Goal: Transaction & Acquisition: Purchase product/service

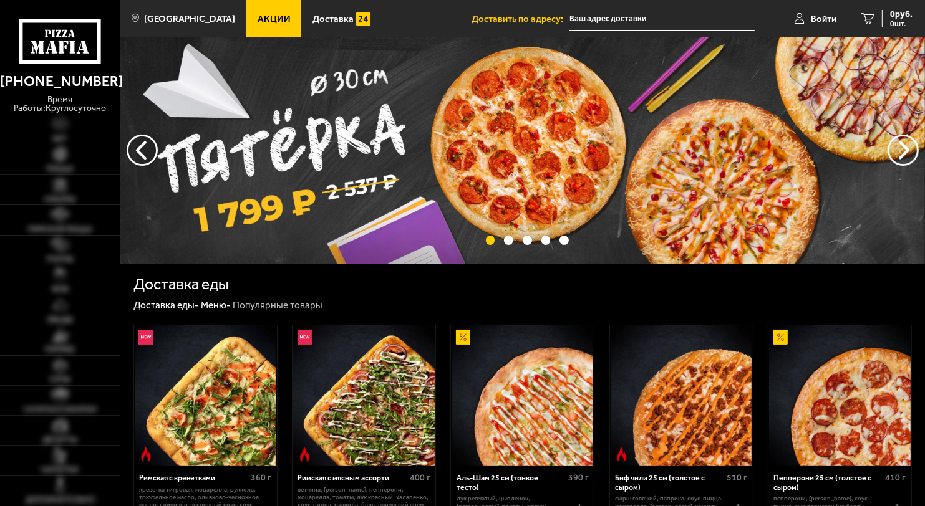
type input "[STREET_ADDRESS][PERSON_NAME]"
click at [501, 146] on img at bounding box center [522, 150] width 805 height 226
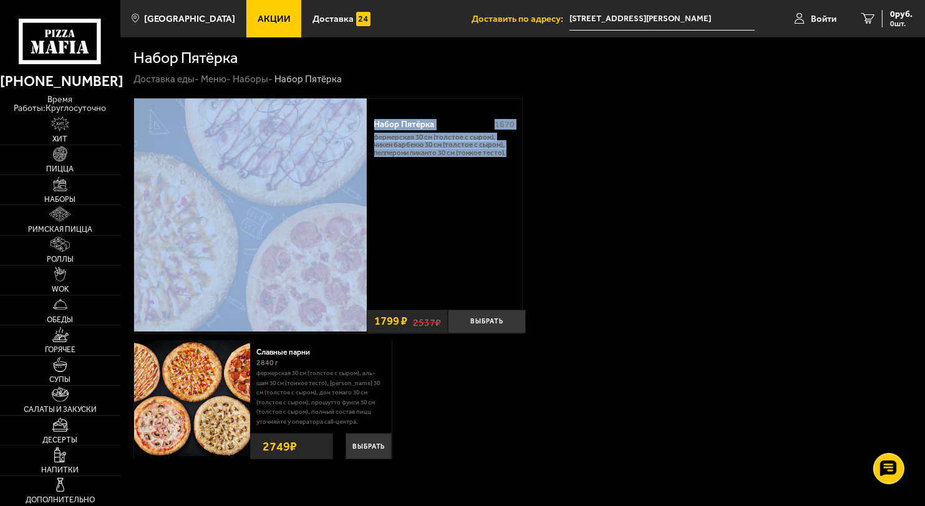
drag, startPoint x: 924, startPoint y: 85, endPoint x: 924, endPoint y: 167, distance: 82.3
click at [924, 167] on section "Набор Пятёрка Доставка еды - Меню - Наборы - Набор Пятёрка Набор Пятёрка 1670 Ф…" at bounding box center [522, 282] width 805 height 491
click at [659, 119] on div "Набор Пятёрка 1670 Фермерская 30 см (толстое с сыром), Чикен Барбекю 30 см (тол…" at bounding box center [522, 216] width 779 height 236
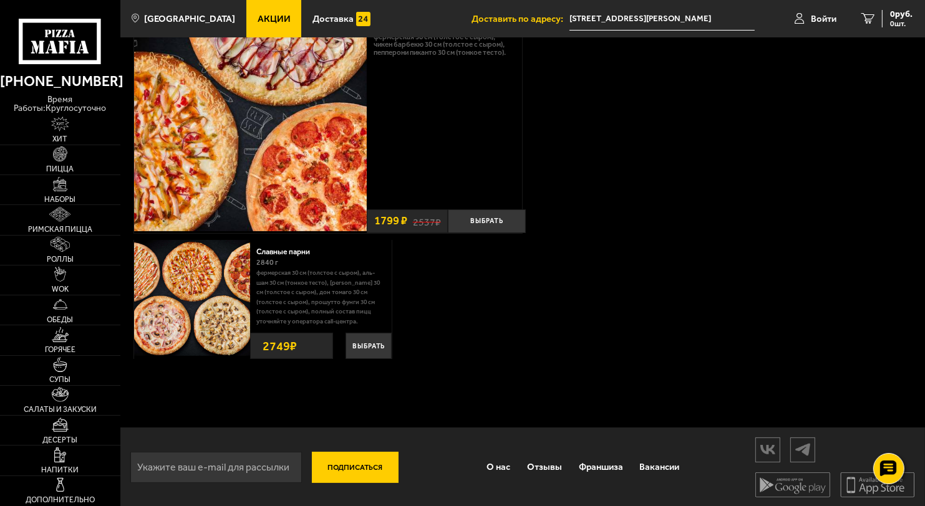
scroll to position [101, 0]
click at [258, 22] on span "Акции" at bounding box center [274, 18] width 33 height 9
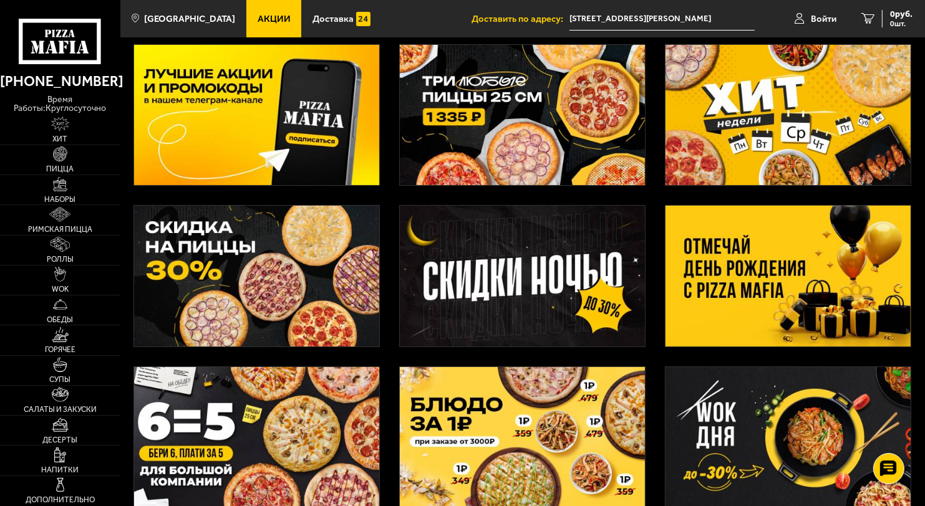
scroll to position [54, 0]
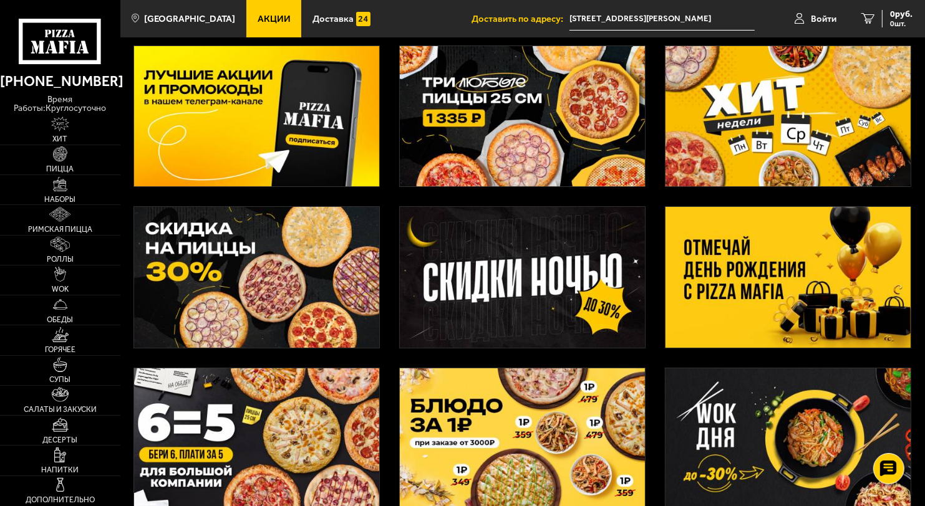
drag, startPoint x: 924, startPoint y: 44, endPoint x: 925, endPoint y: 140, distance: 96.1
click at [925, 140] on html "(812) 333 22 22 время работы: круглосуточно Хит Пицца Наборы Римская пицца Ролл…" at bounding box center [462, 363] width 925 height 834
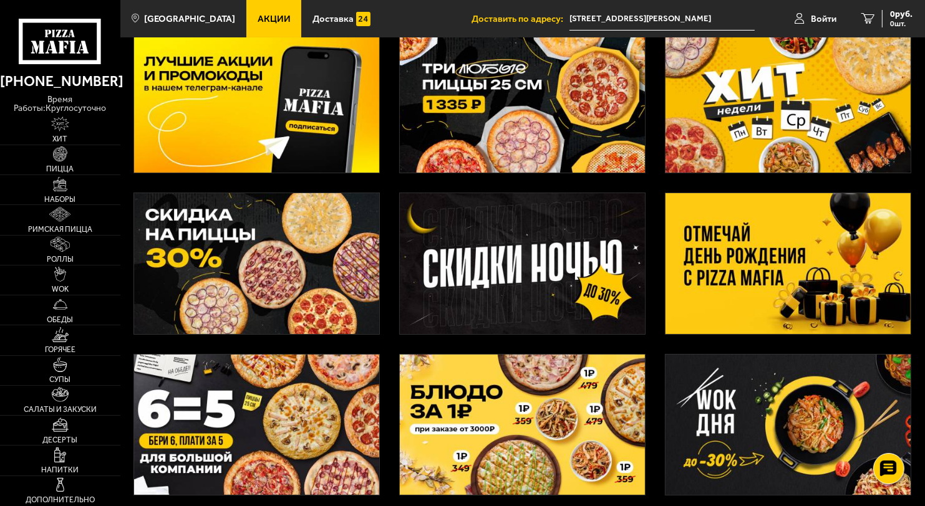
scroll to position [0, 0]
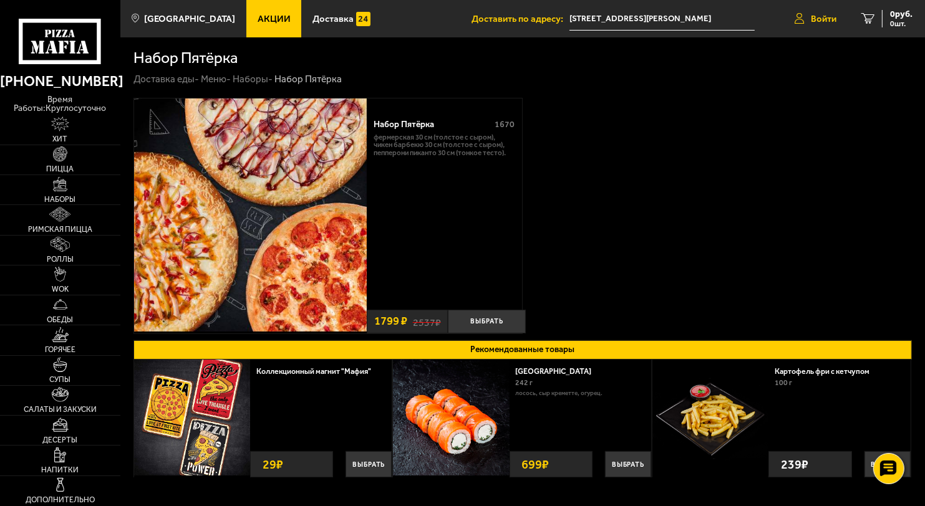
click at [816, 14] on span "Войти" at bounding box center [824, 18] width 26 height 9
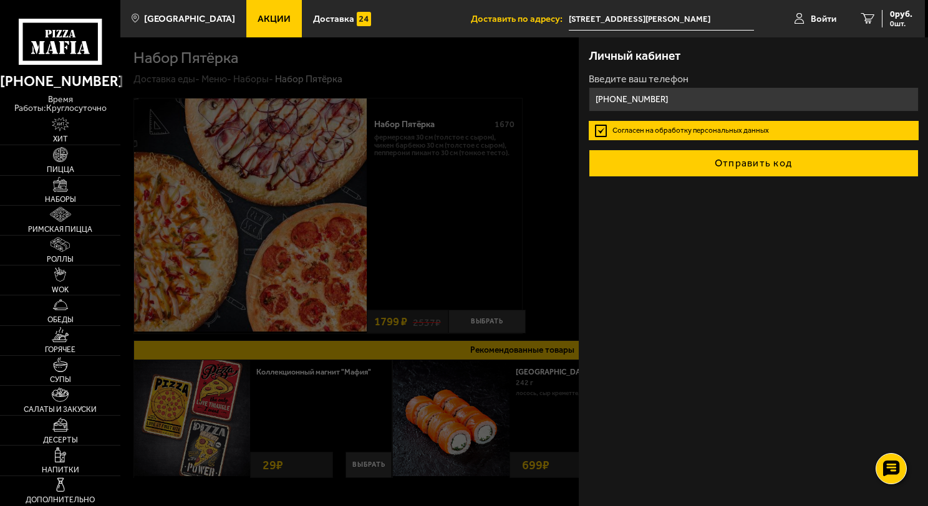
type input "+7 (905) 210-49-76"
click at [714, 166] on button "Отправить код" at bounding box center [754, 163] width 330 height 27
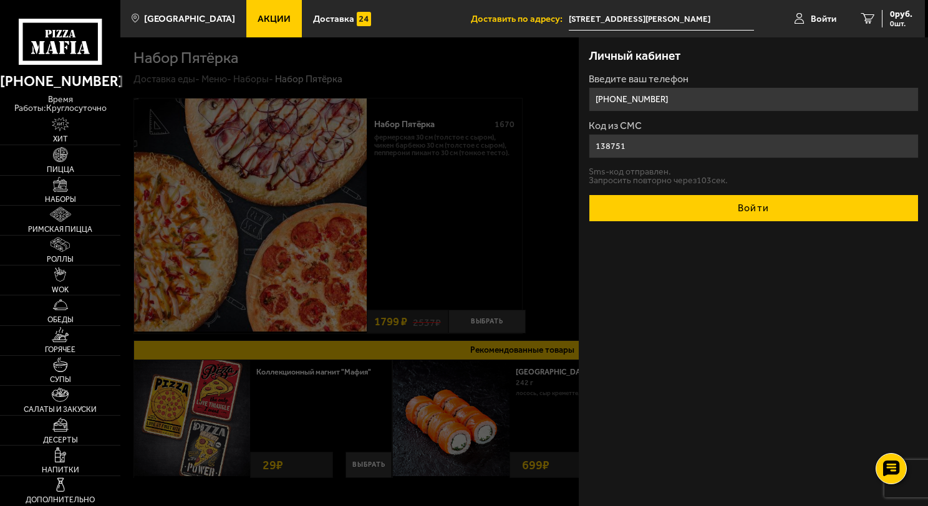
type input "138751"
click at [768, 209] on button "Войти" at bounding box center [754, 208] width 330 height 27
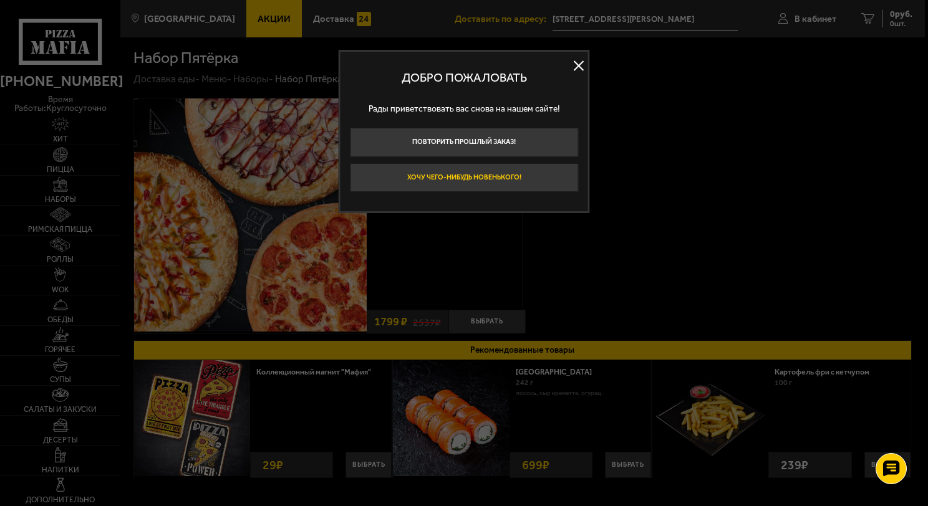
click at [519, 177] on button "Хочу чего-нибудь новенького!" at bounding box center [464, 177] width 228 height 29
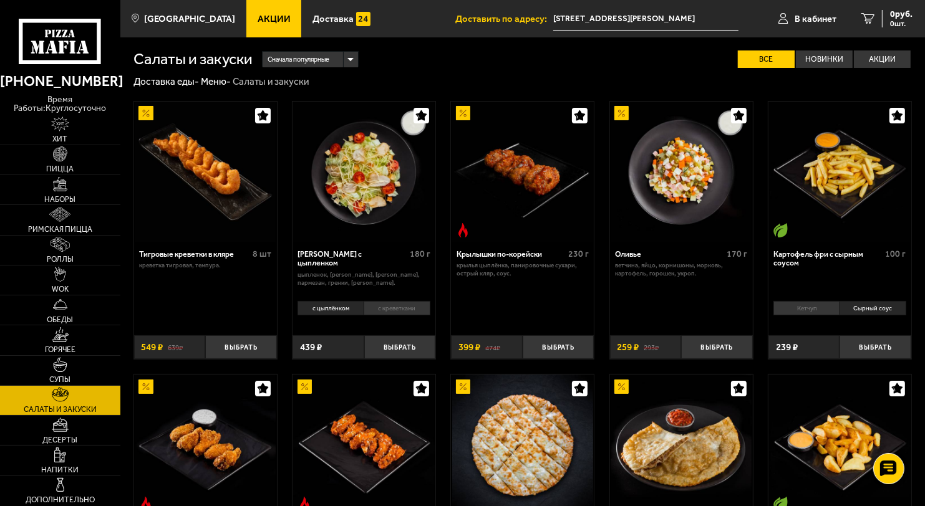
click at [662, 19] on input "проспект Добролюбова, 19" at bounding box center [645, 18] width 185 height 23
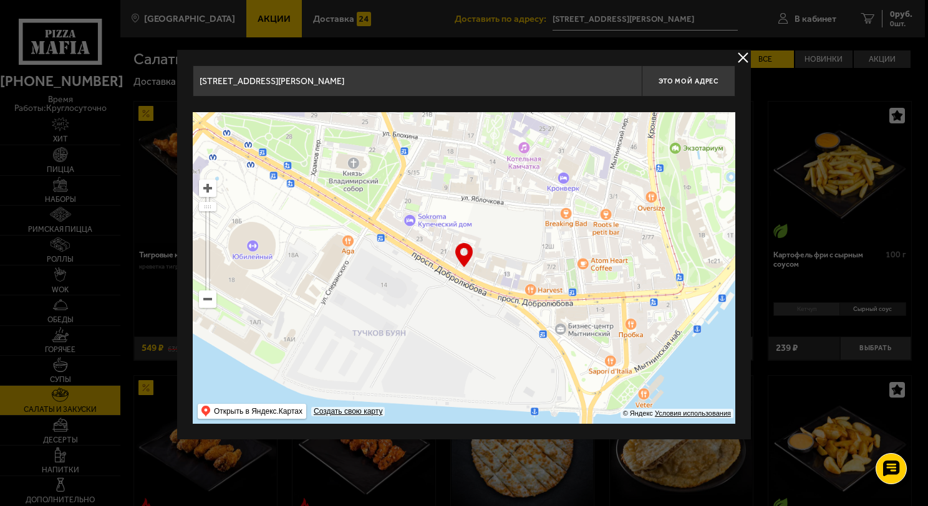
click at [367, 78] on input "проспект Добролюбова, 19" at bounding box center [417, 80] width 449 height 31
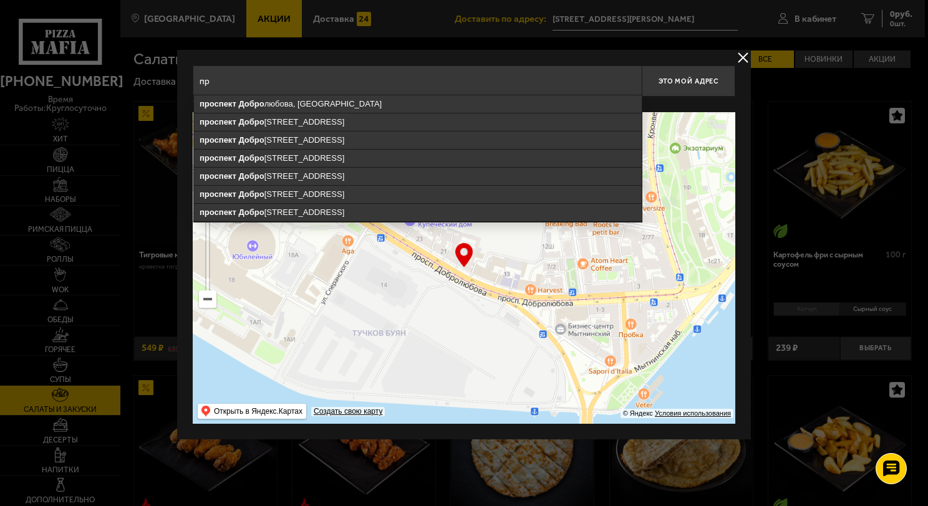
type input "п"
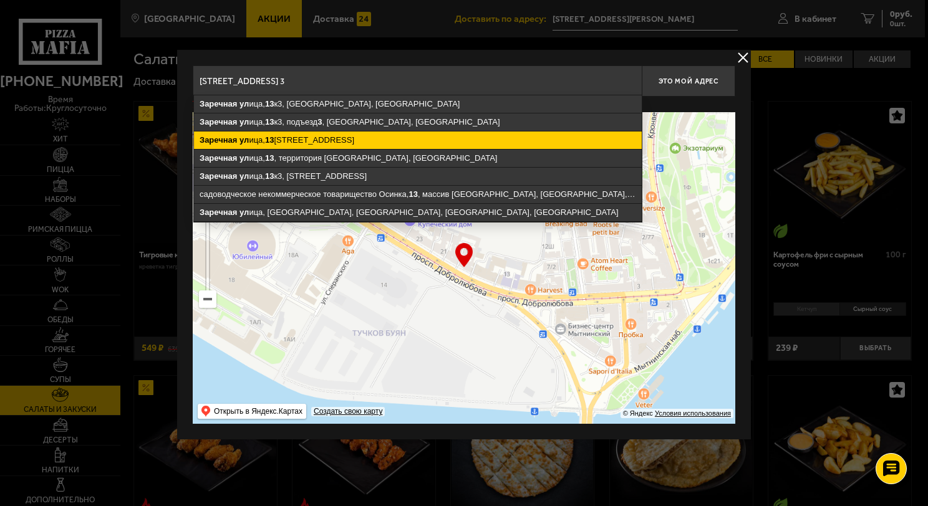
click at [339, 137] on ymaps "Заречная ул ица, 13 к3, подъезд 1, посёлок Парголово, Санкт-Петербург" at bounding box center [418, 140] width 448 height 17
type input "Санкт-Петербург, посёлок Парголово, Заречная улица, 13к3, подъезд 1"
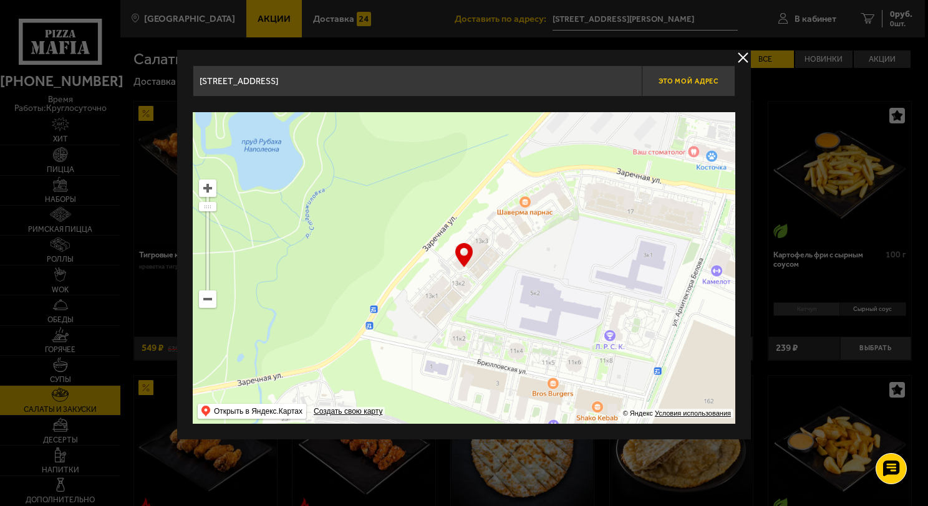
click at [699, 79] on span "Это мой адрес" at bounding box center [689, 81] width 60 height 8
type input "[STREET_ADDRESS]"
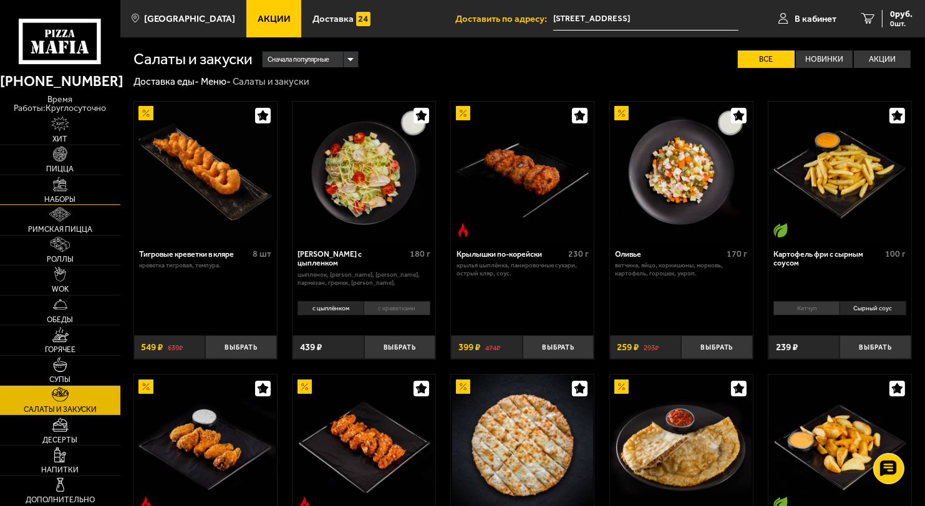
click at [56, 184] on img at bounding box center [60, 184] width 15 height 15
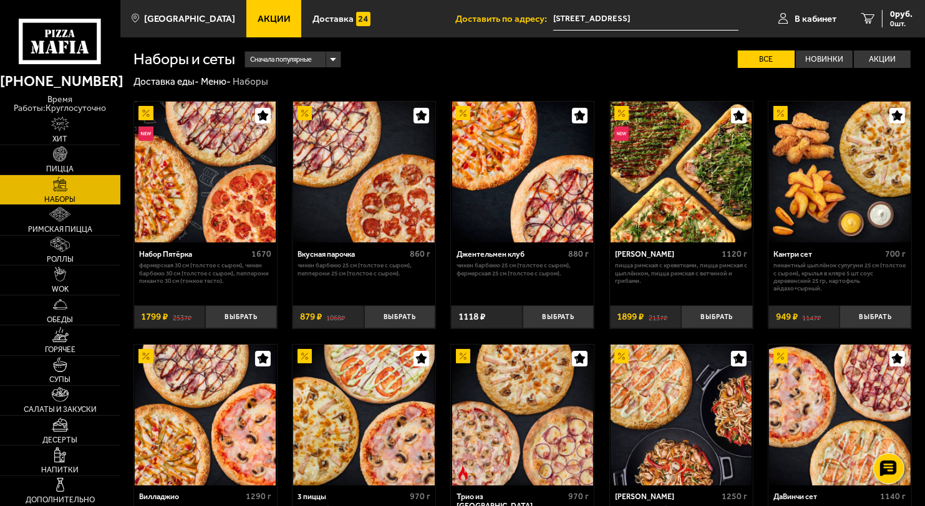
click at [263, 22] on span "Акции" at bounding box center [274, 18] width 33 height 9
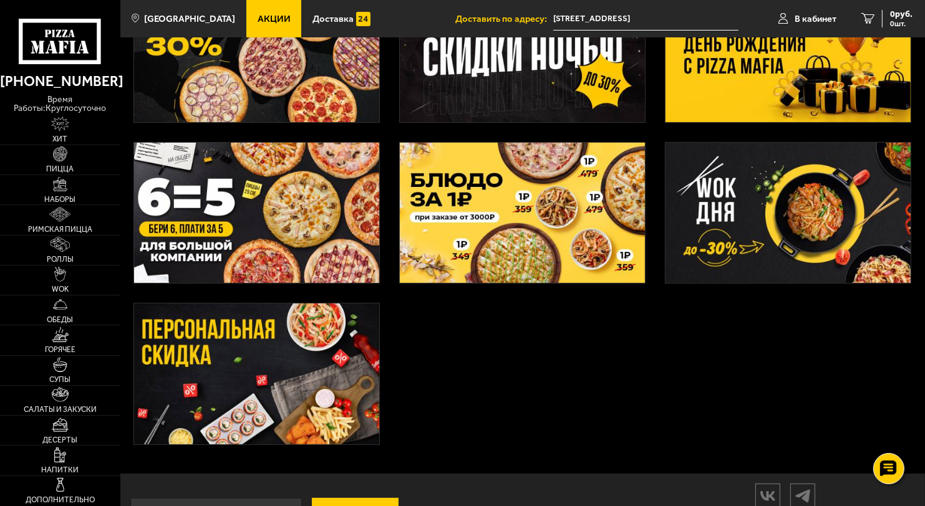
scroll to position [328, 0]
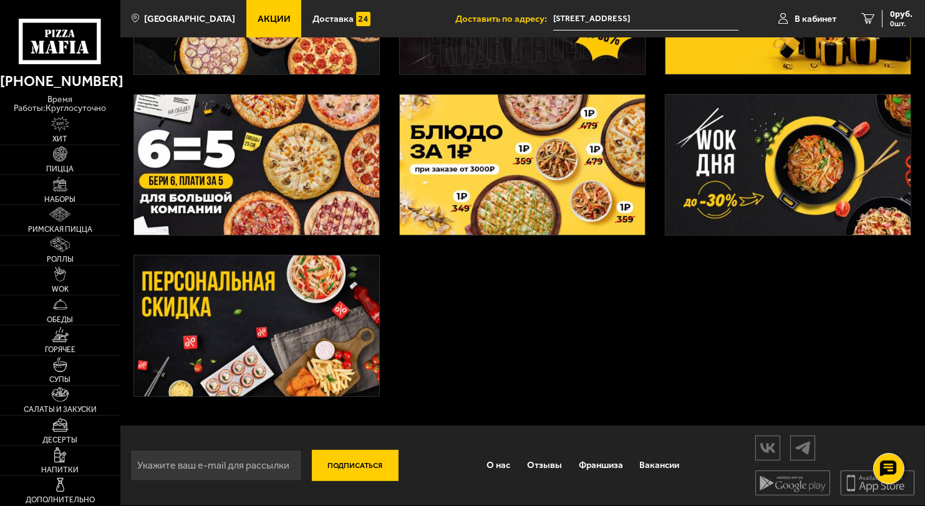
click at [250, 336] on img at bounding box center [256, 326] width 245 height 141
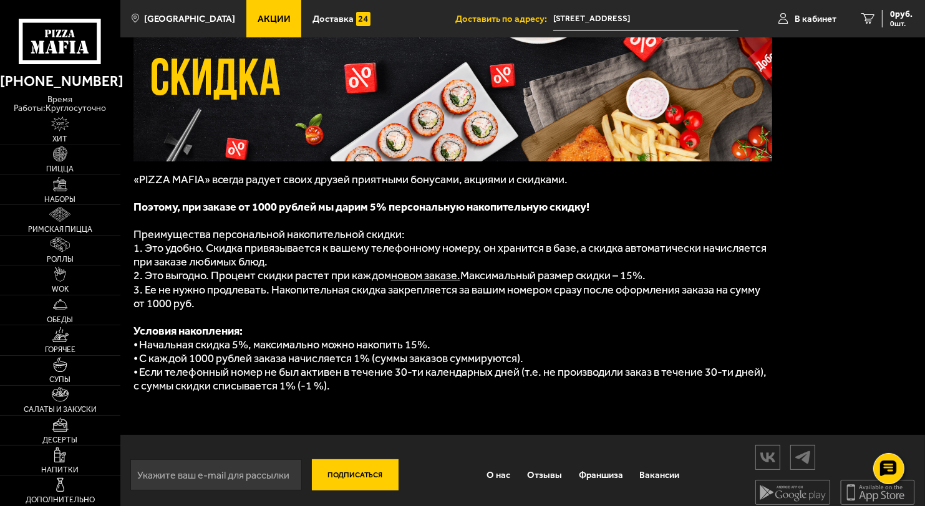
scroll to position [127, 0]
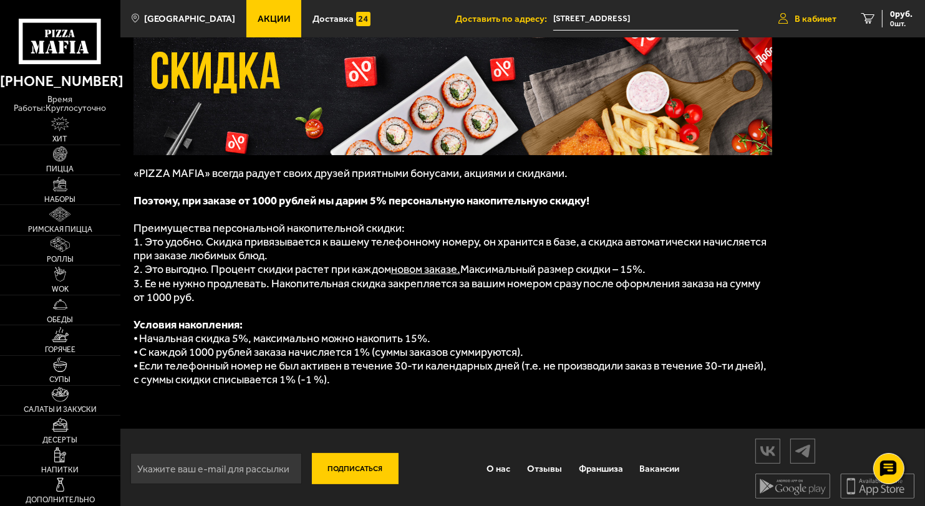
click at [819, 16] on span "В кабинет" at bounding box center [816, 18] width 42 height 9
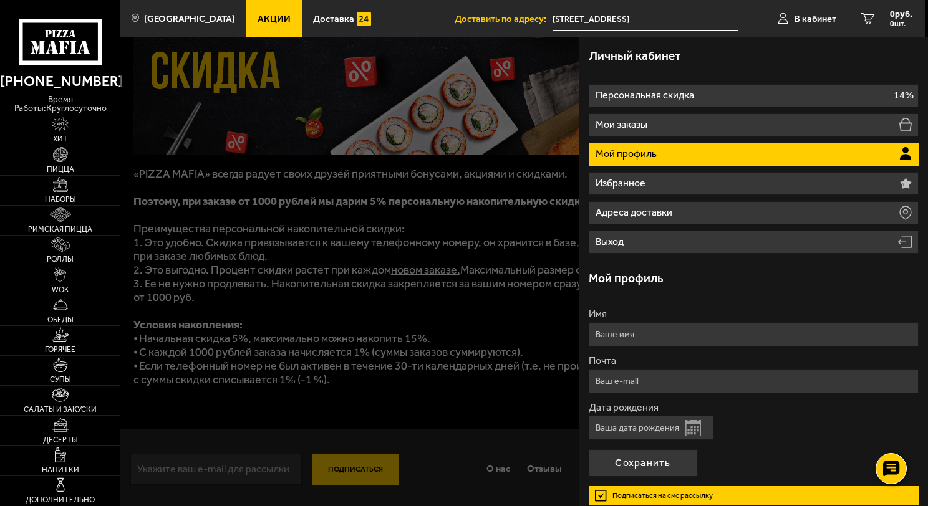
click at [629, 152] on p "Мой профиль" at bounding box center [628, 154] width 64 height 10
click at [556, 216] on div at bounding box center [584, 290] width 928 height 506
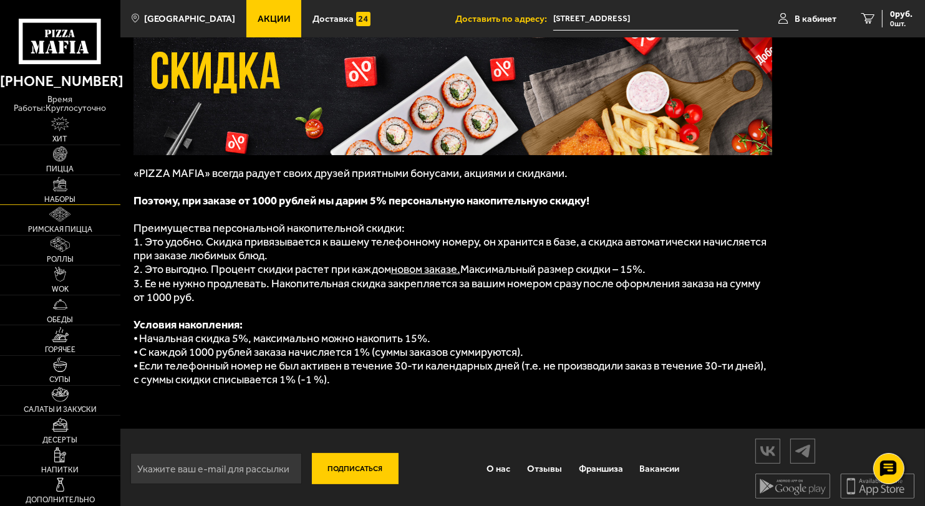
click at [57, 192] on link "Наборы" at bounding box center [60, 189] width 120 height 29
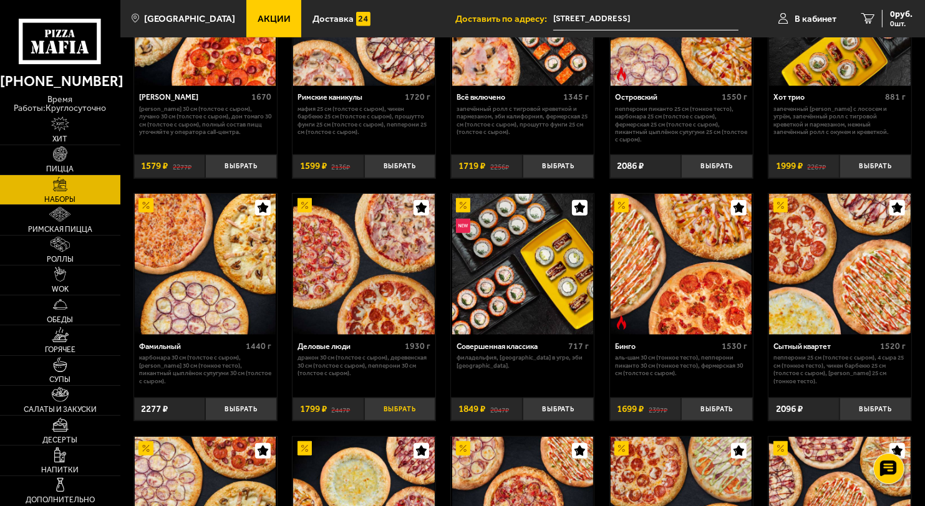
scroll to position [907, 0]
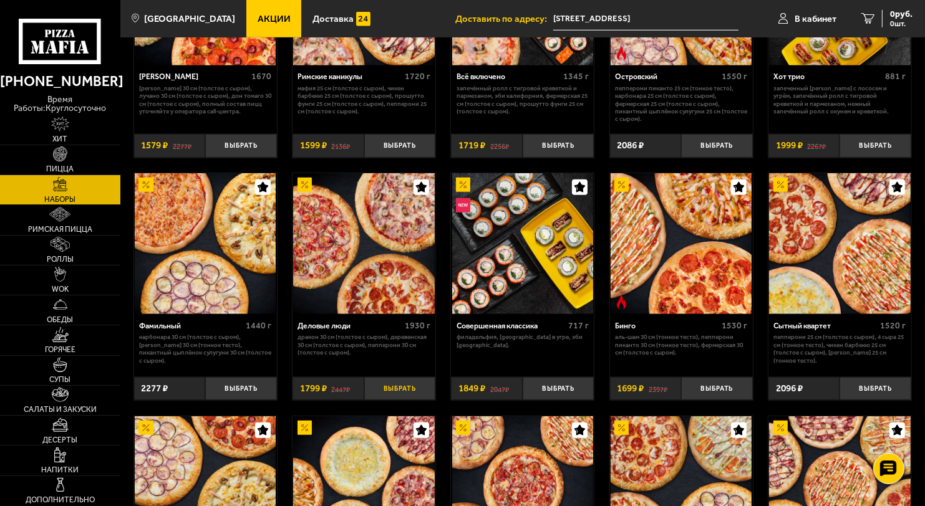
click at [409, 397] on button "Выбрать" at bounding box center [400, 389] width 72 height 24
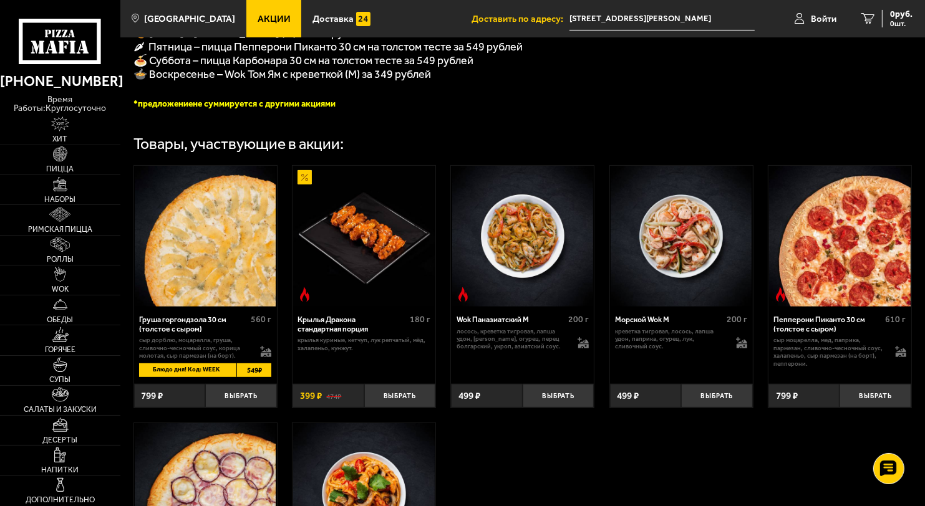
scroll to position [399, 0]
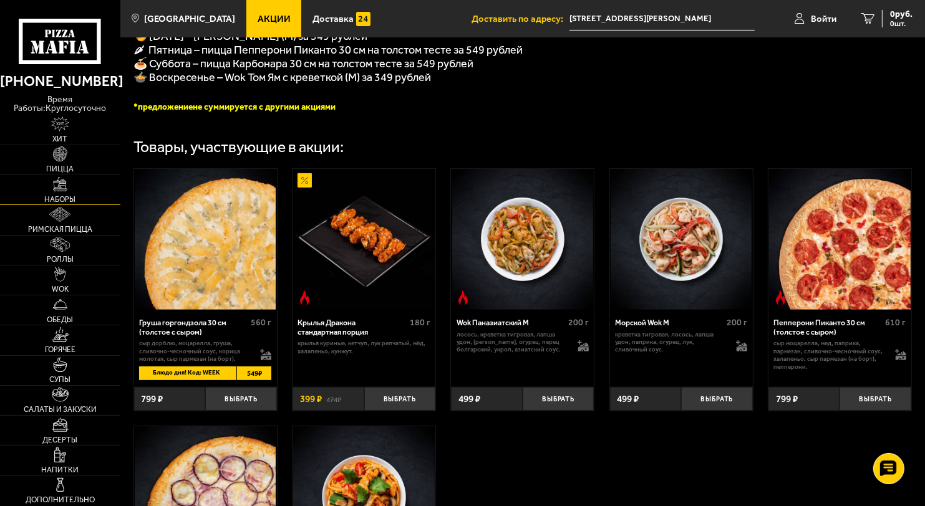
click at [61, 193] on link "Наборы" at bounding box center [60, 189] width 120 height 29
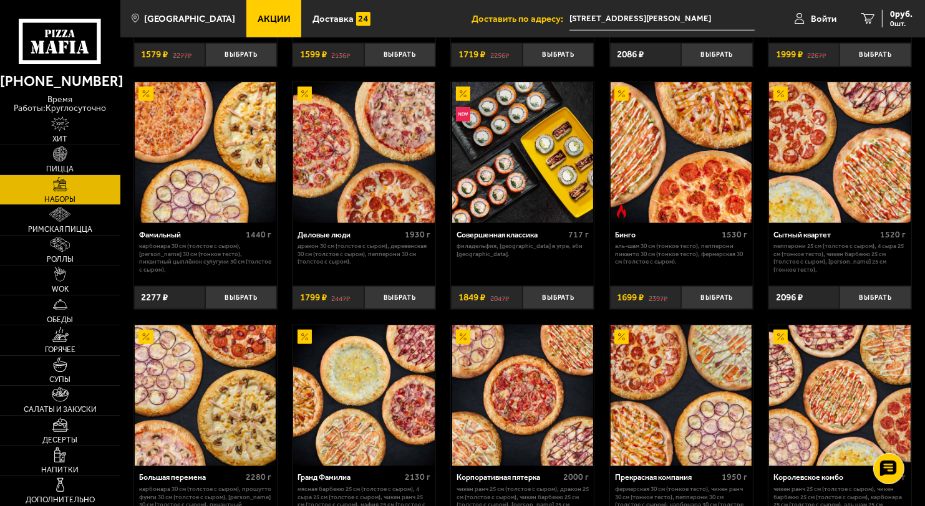
scroll to position [1023, 0]
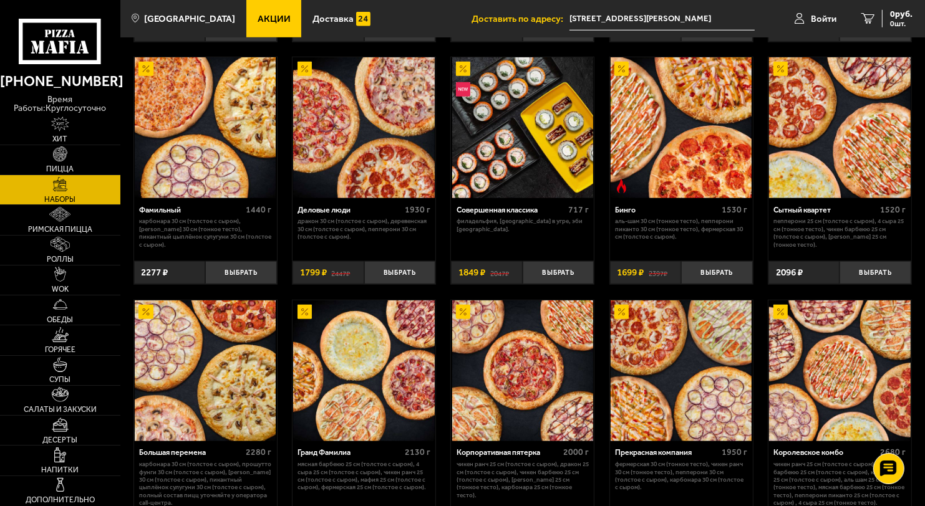
click at [300, 223] on p "Дракон 30 см (толстое с сыром), Деревенская 30 см (толстое с сыром), Пепперони …" at bounding box center [364, 229] width 132 height 23
click at [392, 274] on button "Выбрать" at bounding box center [400, 273] width 72 height 24
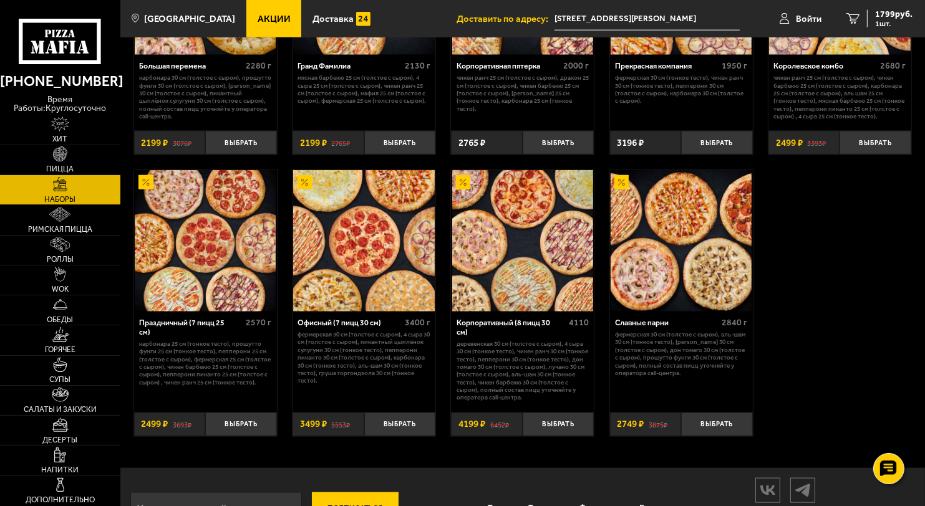
scroll to position [1456, 0]
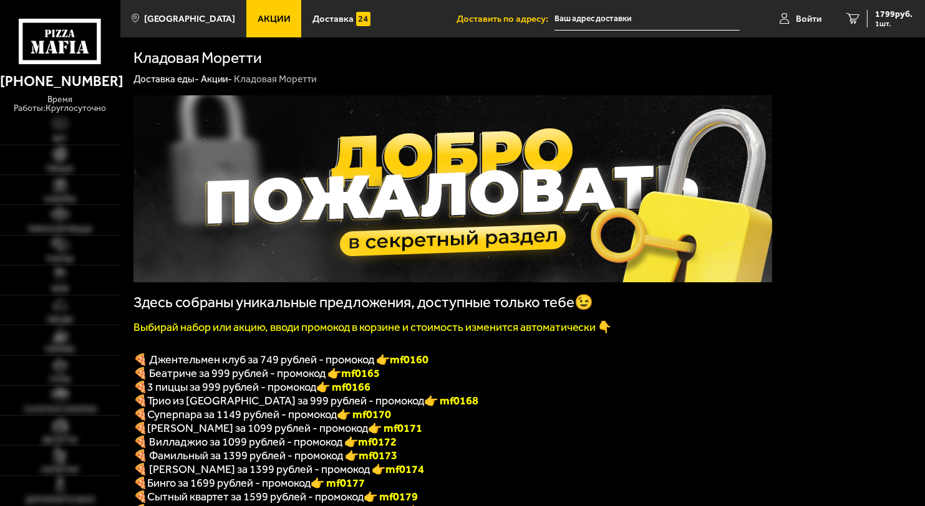
type input "[STREET_ADDRESS][PERSON_NAME]"
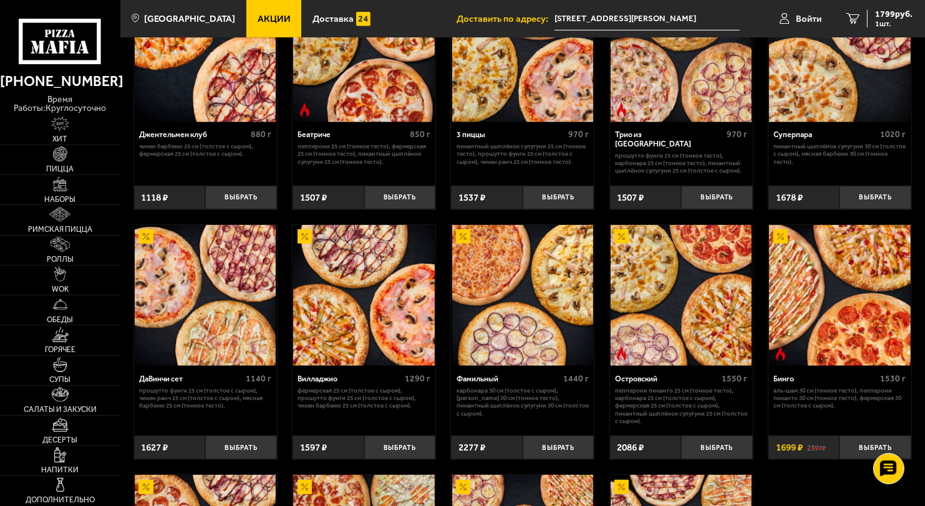
scroll to position [654, 0]
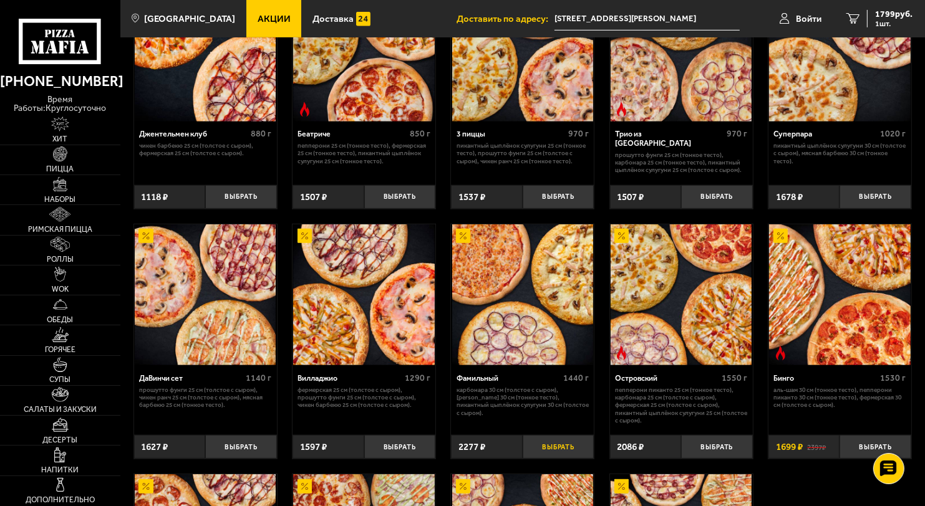
click at [558, 455] on button "Выбрать" at bounding box center [559, 447] width 72 height 24
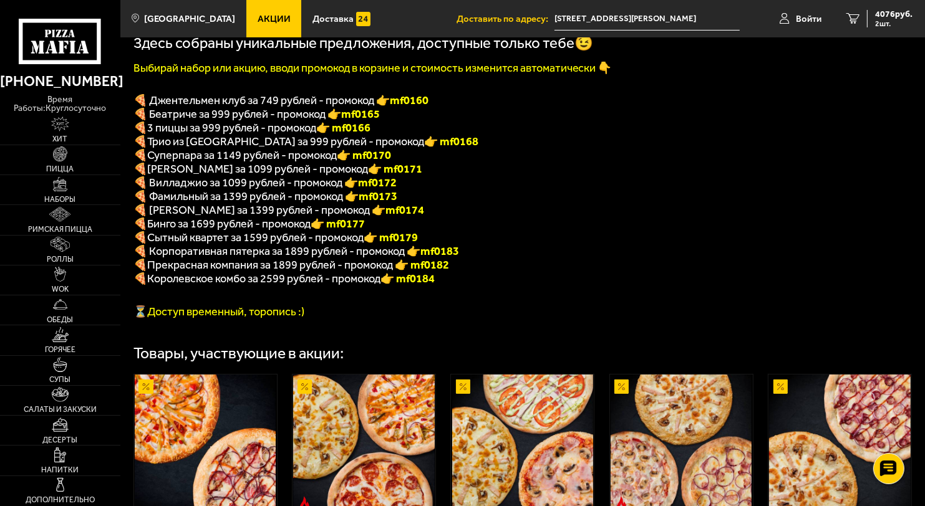
scroll to position [253, 0]
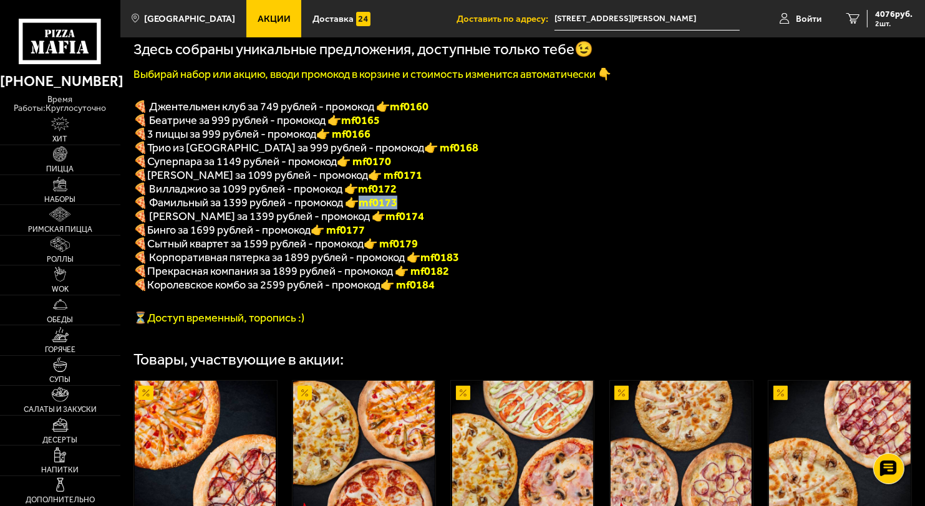
drag, startPoint x: 408, startPoint y: 208, endPoint x: 368, endPoint y: 202, distance: 40.4
click at [368, 202] on p "🍕 Фамильный за 1399 рублей - промокод 👉 mf0173" at bounding box center [452, 203] width 639 height 14
copy b "mf0173"
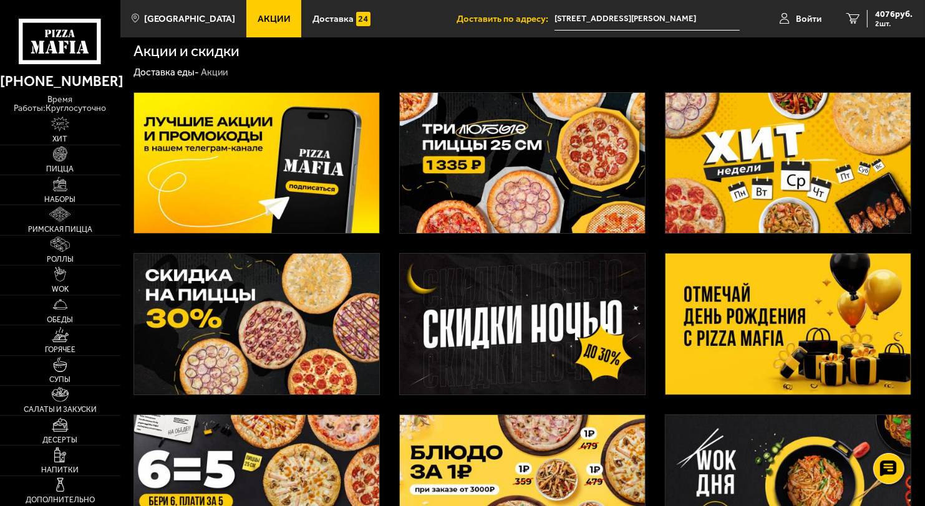
scroll to position [4, 0]
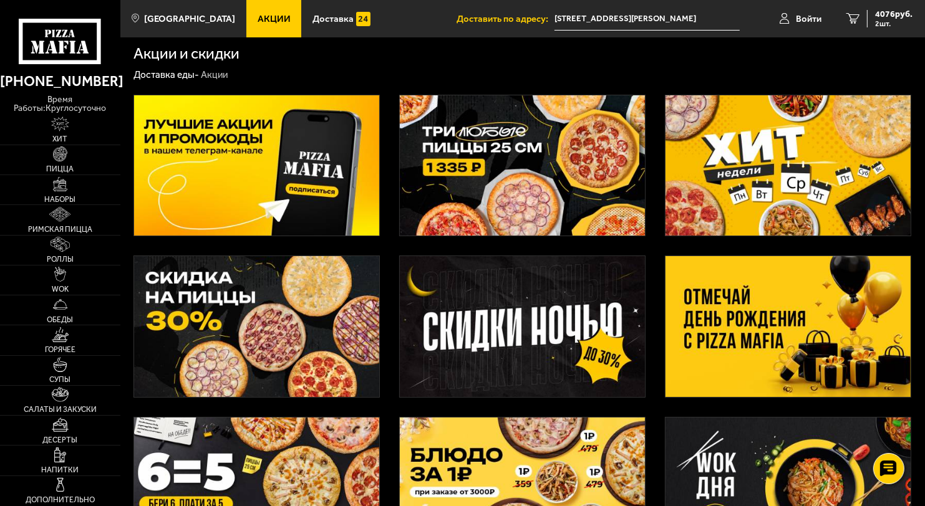
click at [800, 179] on img at bounding box center [788, 165] width 245 height 141
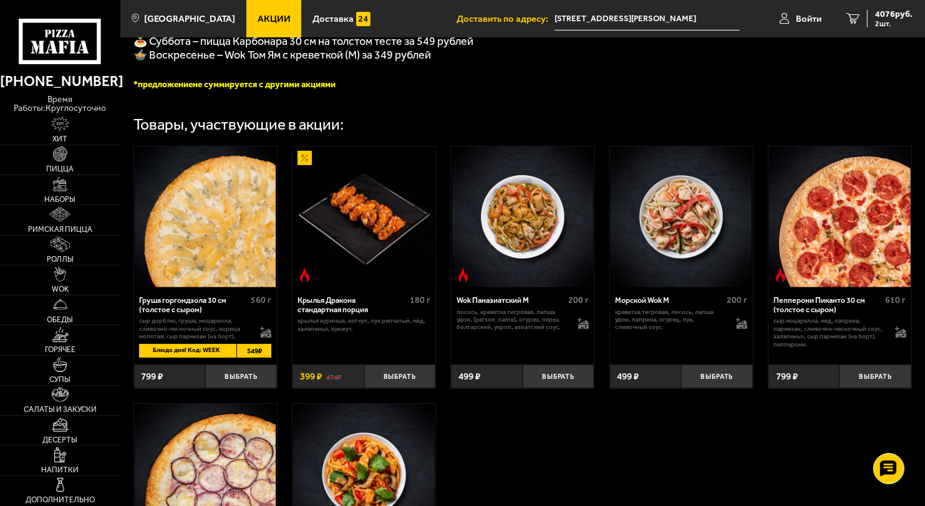
scroll to position [422, 0]
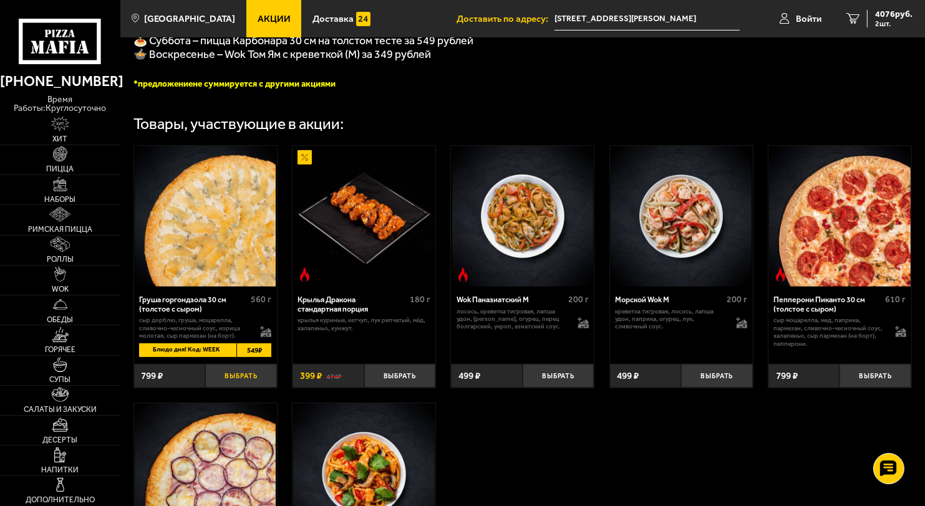
click at [240, 388] on button "Выбрать" at bounding box center [241, 376] width 72 height 24
click at [889, 22] on span "3 шт." at bounding box center [893, 23] width 37 height 7
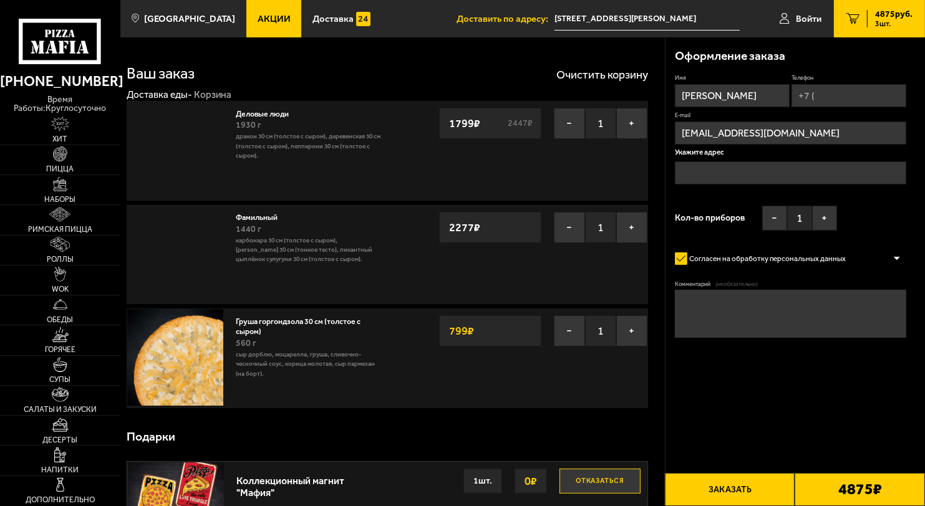
type input "[STREET_ADDRESS][PERSON_NAME]"
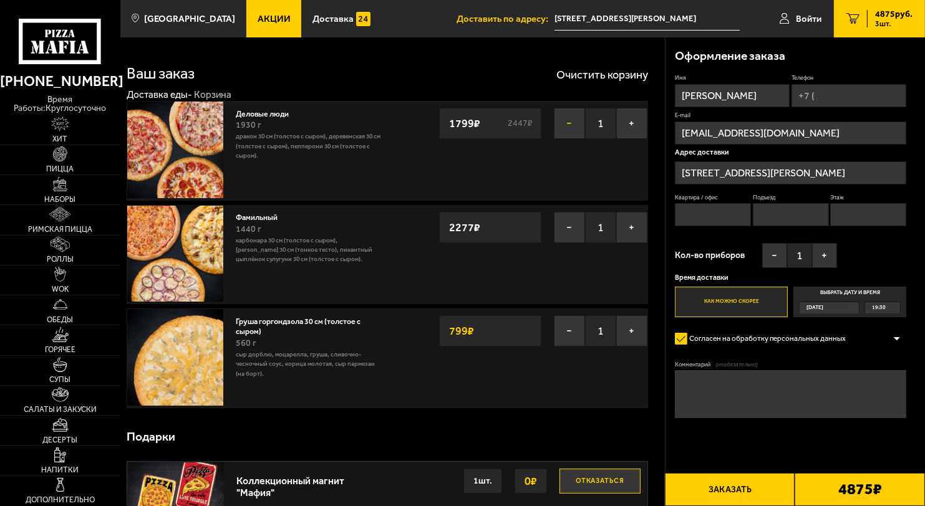
click at [569, 126] on button "−" at bounding box center [569, 123] width 31 height 31
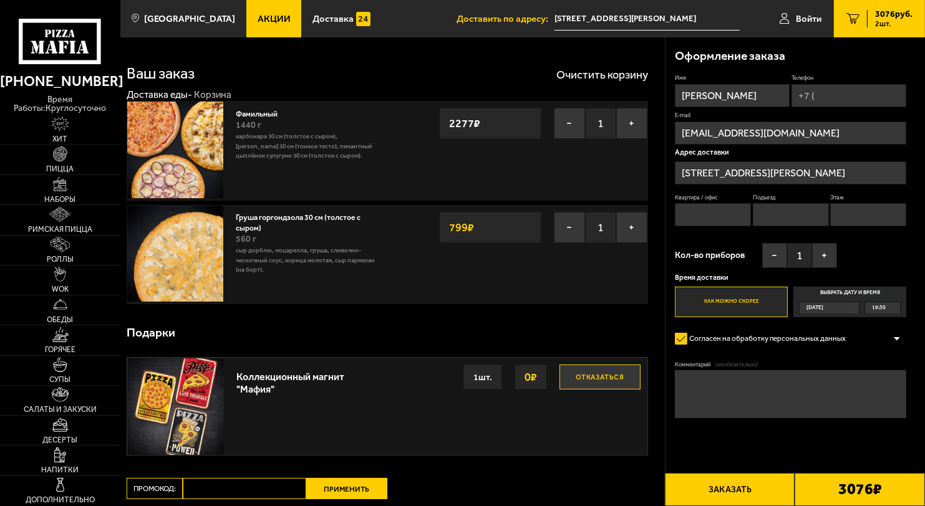
click at [571, 382] on button "Отказаться" at bounding box center [599, 377] width 81 height 25
click at [203, 487] on input "Промокод:" at bounding box center [244, 488] width 123 height 21
paste input "mf0173"
type input "mf0173"
click at [342, 492] on button "Применить" at bounding box center [346, 488] width 81 height 21
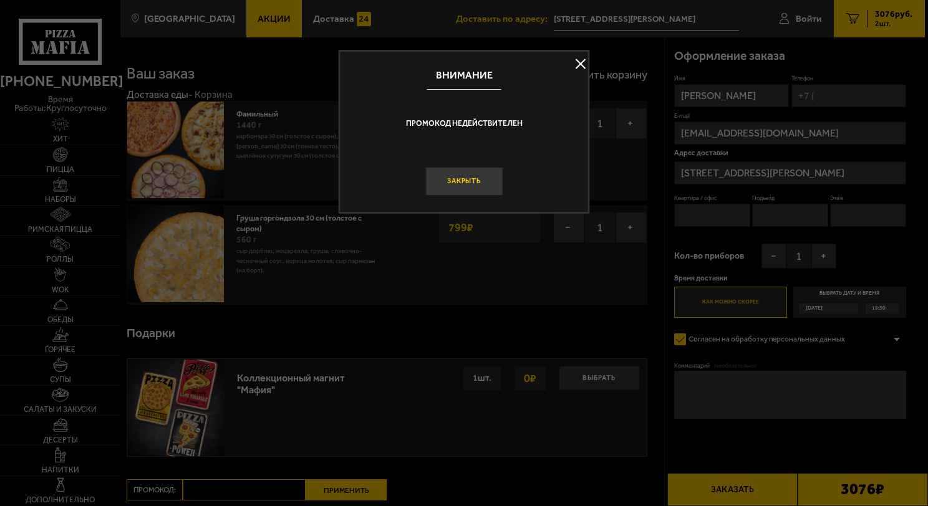
click at [473, 191] on button "Закрыть" at bounding box center [463, 181] width 77 height 29
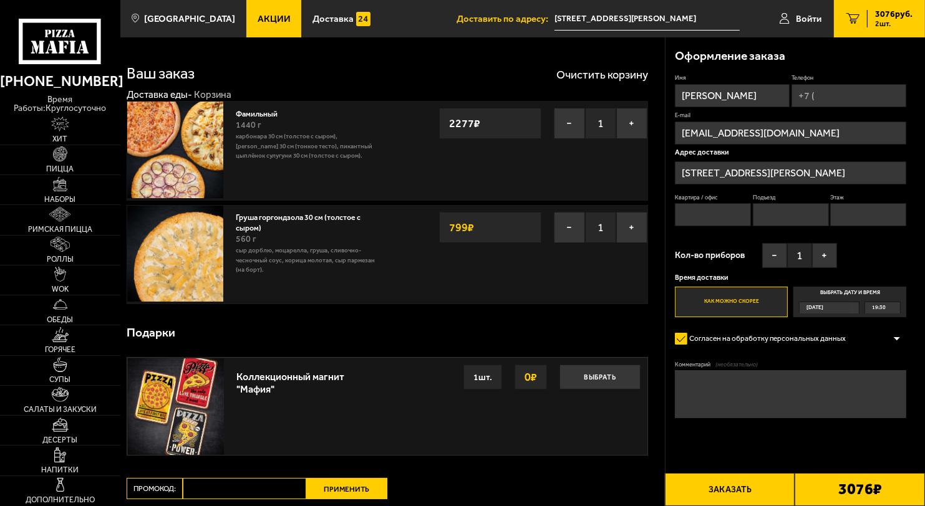
click at [220, 487] on input "Промокод:" at bounding box center [244, 488] width 123 height 21
paste input "mf0173"
type input "mf0173"
click at [344, 496] on button "Применить" at bounding box center [346, 488] width 81 height 21
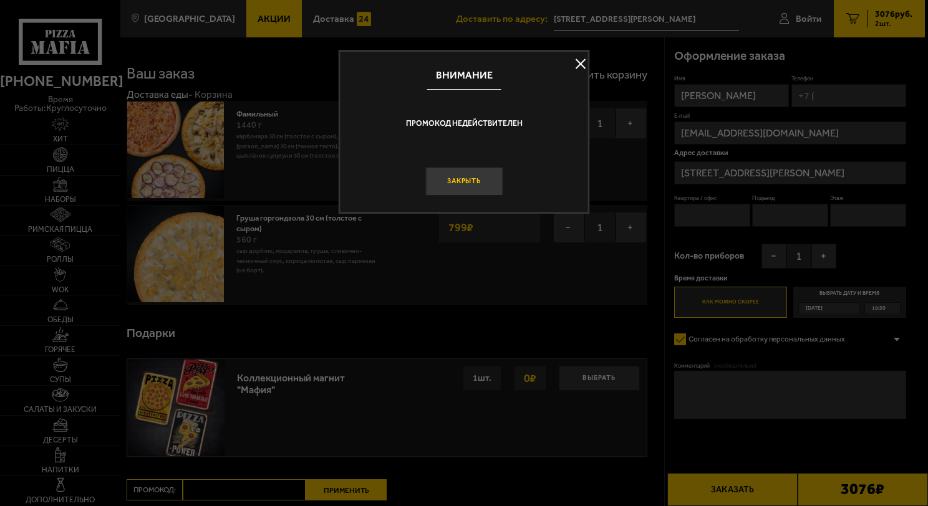
click at [447, 180] on button "Закрыть" at bounding box center [463, 181] width 77 height 29
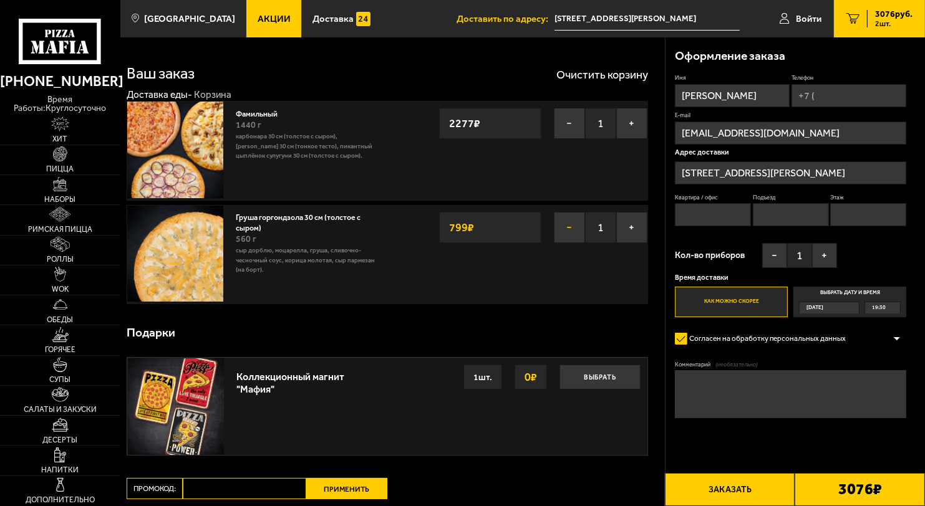
click at [567, 228] on button "−" at bounding box center [569, 227] width 31 height 31
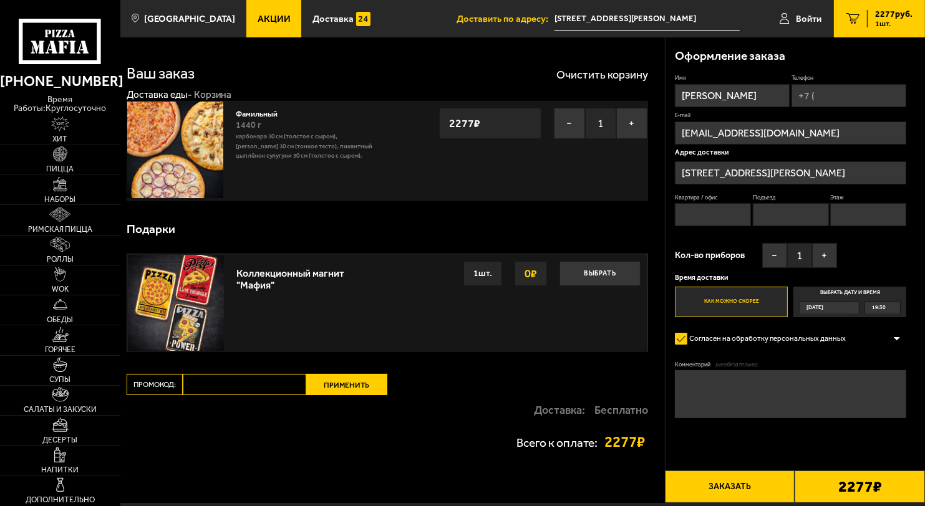
click at [205, 387] on input "Промокод:" at bounding box center [244, 384] width 123 height 21
paste input "mf0173"
type input "mf0173"
click at [335, 384] on button "Применить" at bounding box center [346, 384] width 81 height 21
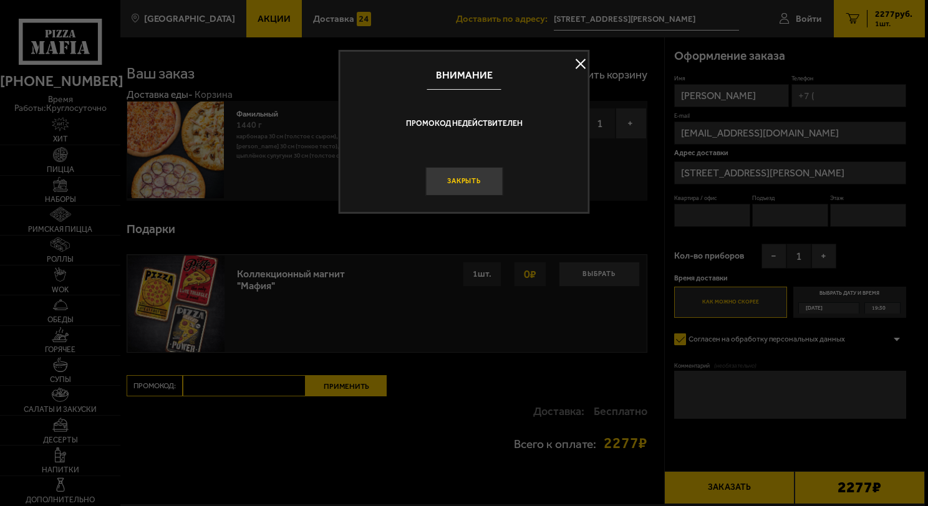
click at [463, 176] on button "Закрыть" at bounding box center [463, 181] width 77 height 29
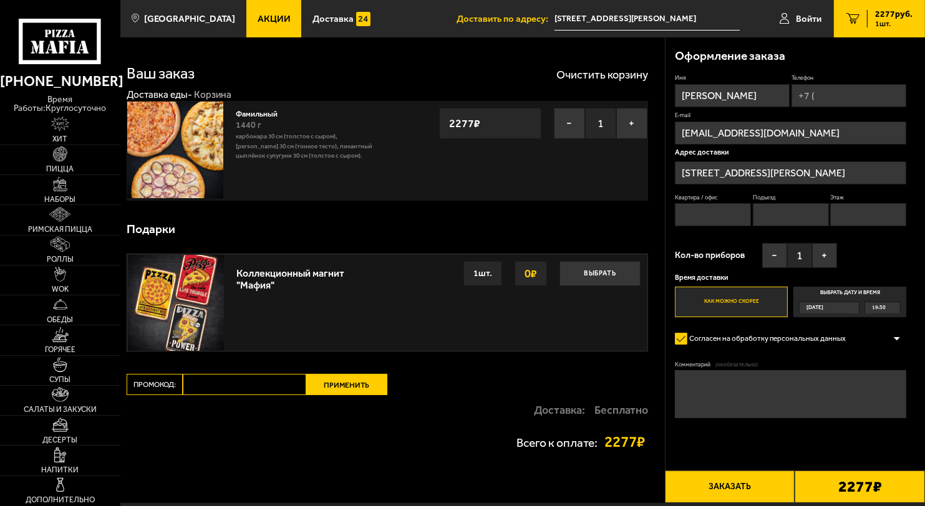
click at [206, 379] on input "Промокод:" at bounding box center [244, 384] width 123 height 21
paste input "mf0173"
type input "mf0173"
click at [339, 383] on button "Применить" at bounding box center [346, 384] width 81 height 21
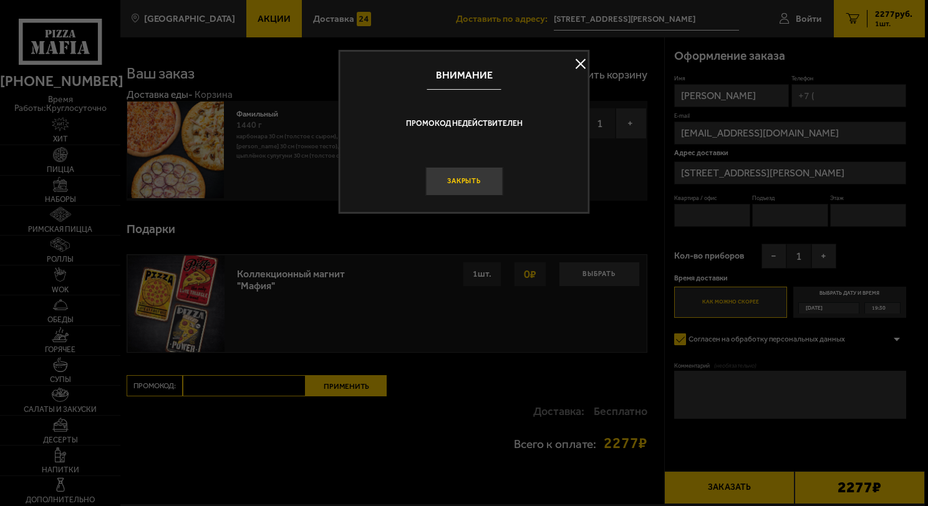
click at [457, 188] on button "Закрыть" at bounding box center [463, 181] width 77 height 29
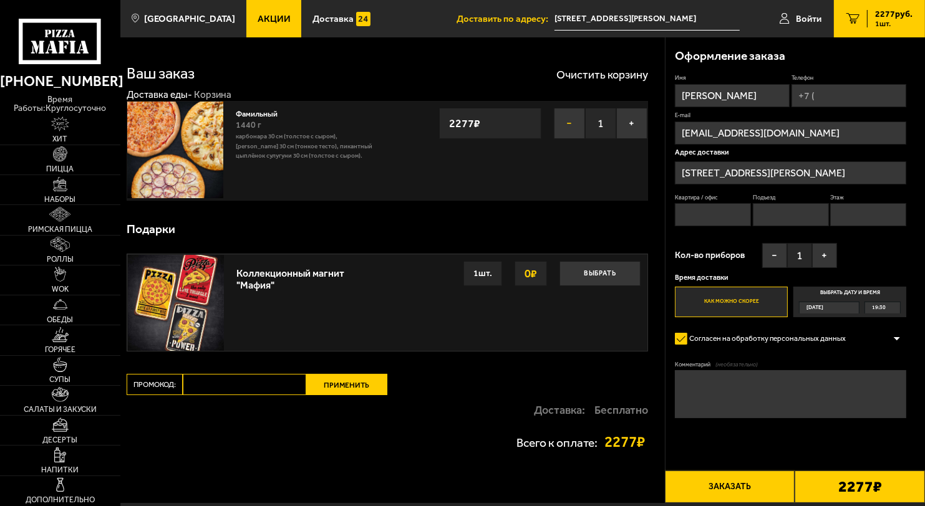
click at [566, 125] on button "−" at bounding box center [569, 123] width 31 height 31
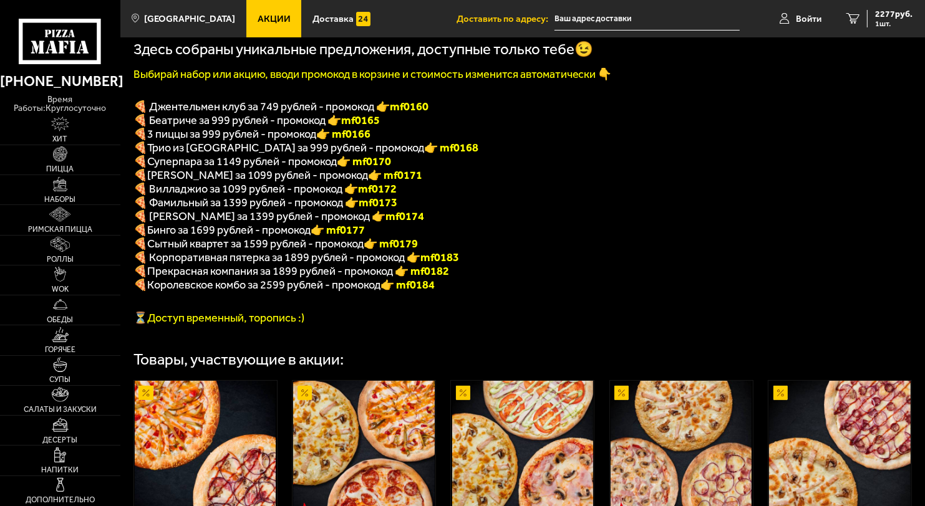
scroll to position [253, 0]
type input "[STREET_ADDRESS][PERSON_NAME]"
drag, startPoint x: 404, startPoint y: 210, endPoint x: 369, endPoint y: 212, distance: 35.0
click at [369, 210] on b "mf0173" at bounding box center [378, 203] width 39 height 14
copy b "mf0173"
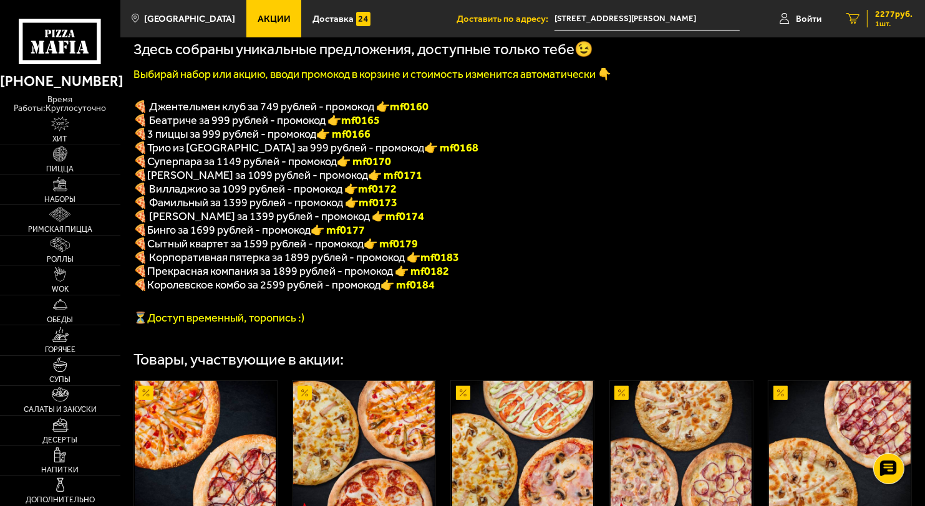
click at [883, 20] on span "1 шт." at bounding box center [893, 23] width 37 height 7
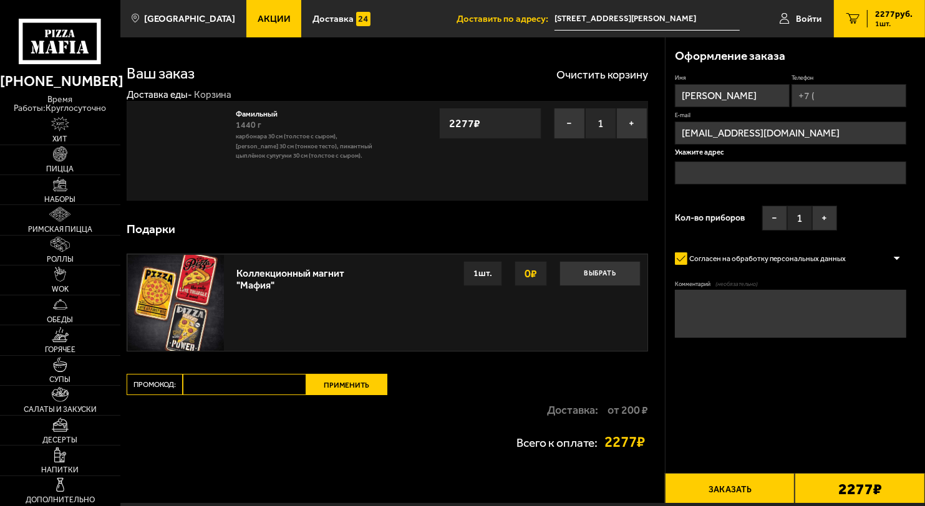
type input "проспект Добролюбова, 19"
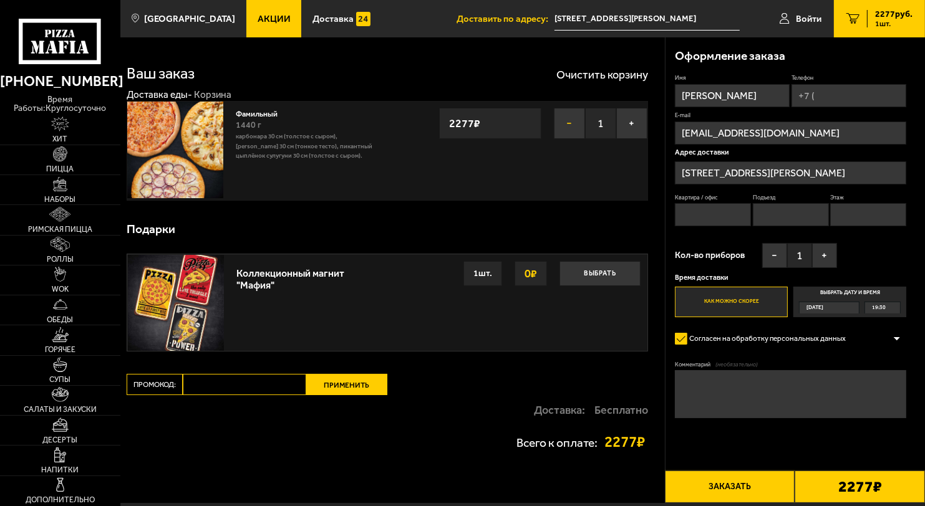
click at [567, 124] on button "−" at bounding box center [569, 123] width 31 height 31
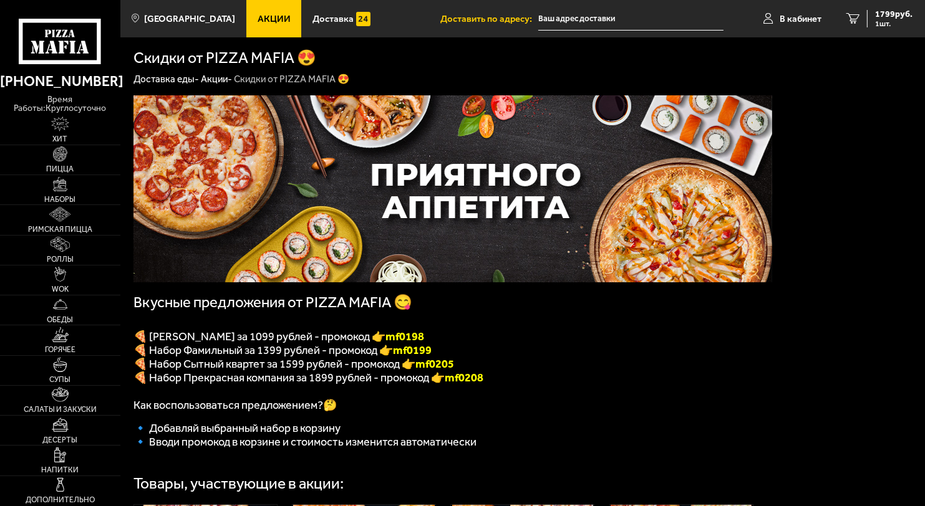
type input "[STREET_ADDRESS]"
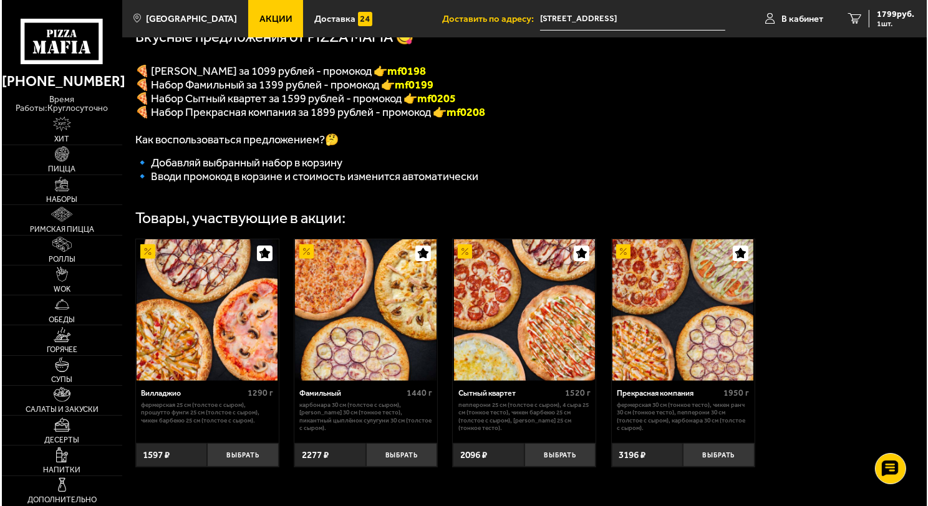
scroll to position [262, 0]
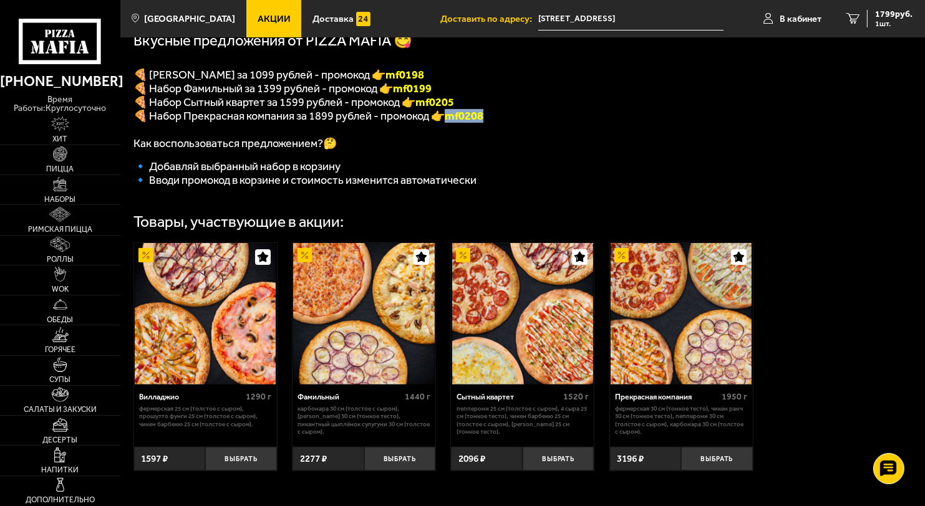
drag, startPoint x: 492, startPoint y: 125, endPoint x: 455, endPoint y: 125, distance: 36.8
click at [455, 123] on p "🍕 Набор Прекрасная компания за 1899 рублей - промокод 👉 mf0208" at bounding box center [452, 116] width 639 height 14
copy span "mf0208"
click at [710, 470] on button "Выбрать" at bounding box center [717, 459] width 72 height 24
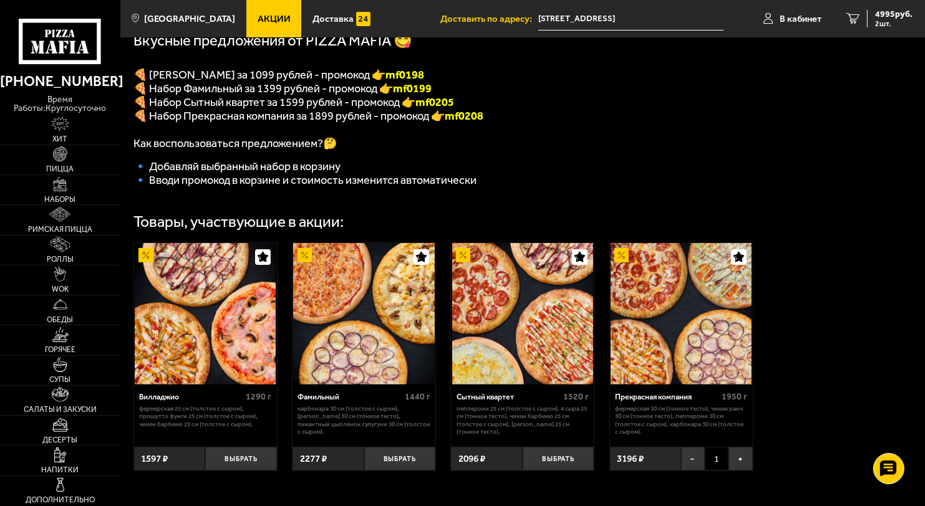
click at [712, 80] on p "🍕 Набор Вилладжио за 1099 рублей - промокод 👉 mf0198" at bounding box center [452, 75] width 639 height 14
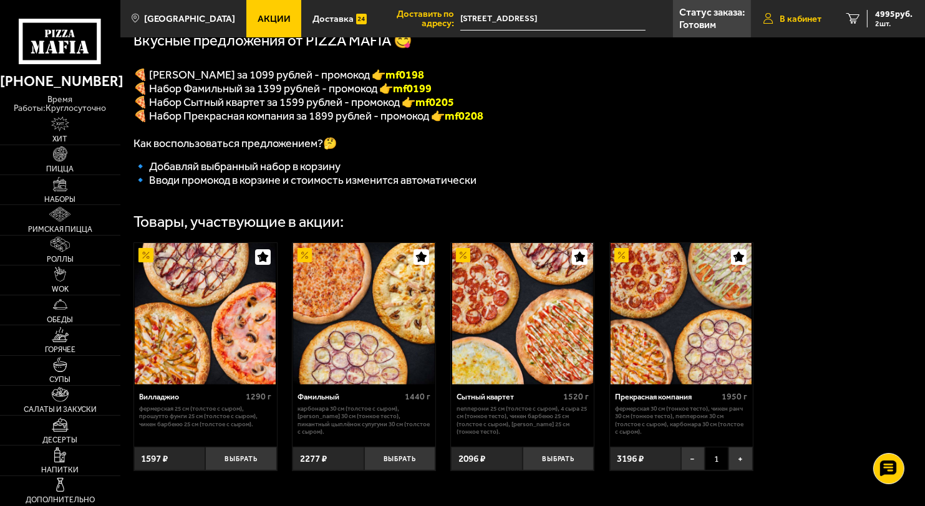
click at [798, 21] on span "В кабинет" at bounding box center [801, 18] width 42 height 9
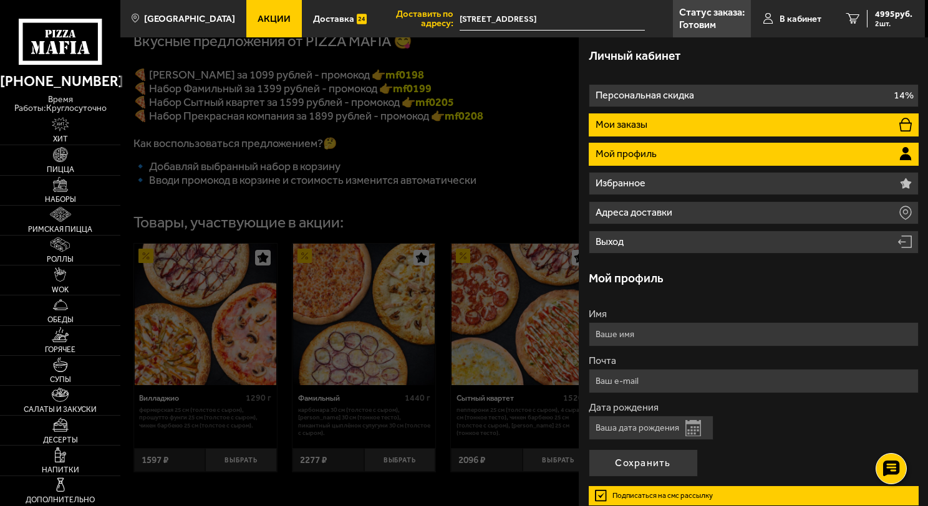
click at [700, 127] on li "Мои заказы" at bounding box center [754, 125] width 330 height 23
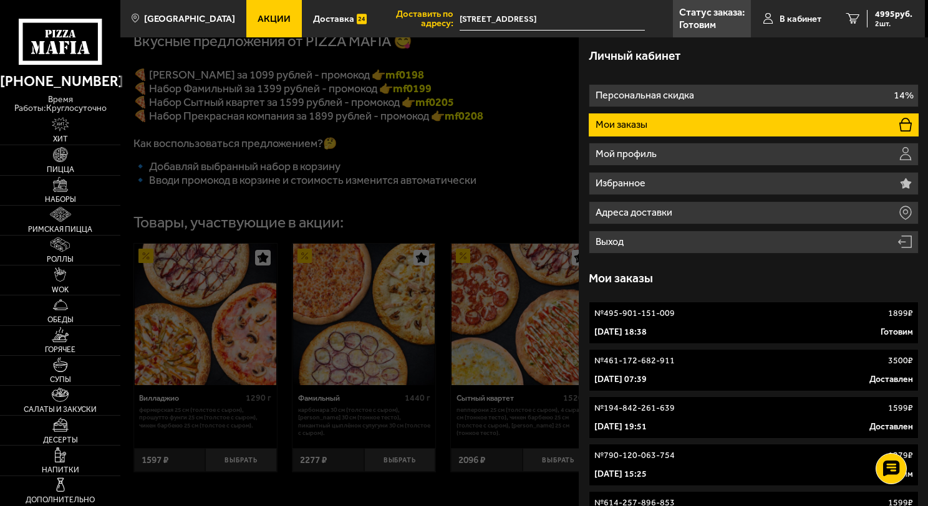
click at [640, 330] on p "1 сентября 2025 г. 18:38" at bounding box center [620, 332] width 52 height 12
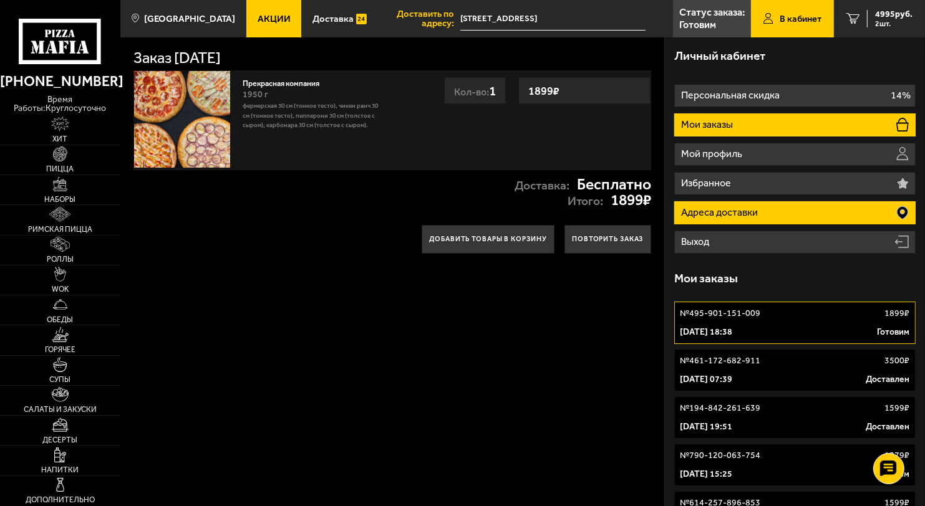
click at [743, 215] on p "Адреса доставки" at bounding box center [720, 213] width 79 height 10
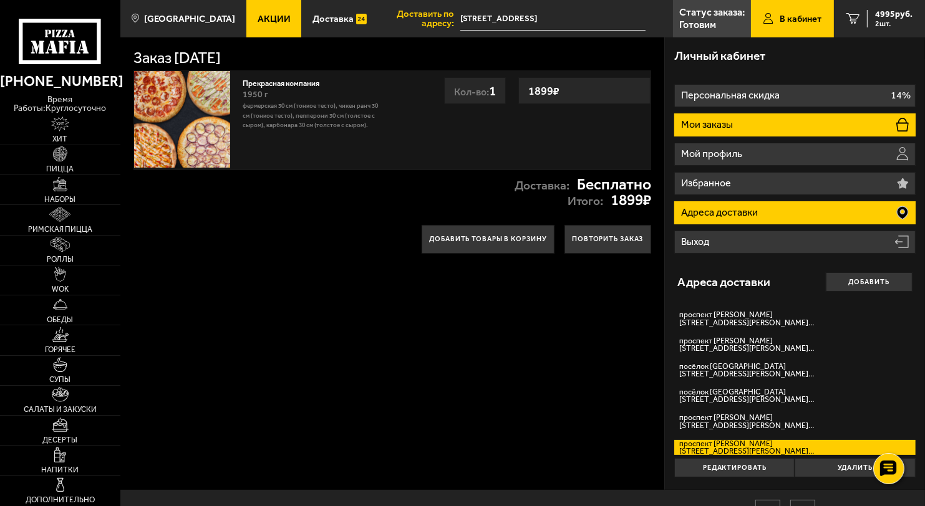
click at [690, 126] on p "Мои заказы" at bounding box center [708, 125] width 54 height 10
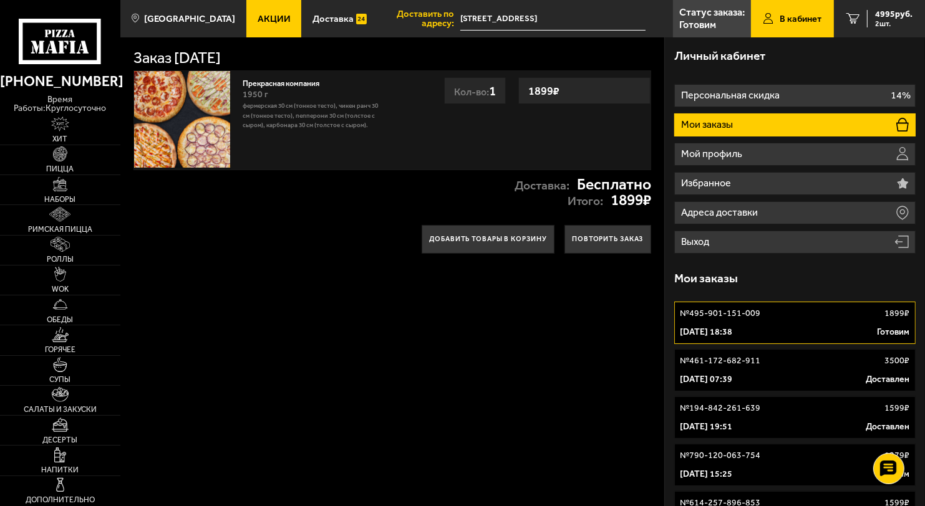
click at [719, 331] on p "1 сентября 2025 г. 18:38" at bounding box center [706, 332] width 52 height 12
click at [714, 313] on p "№ 495-901-151-009" at bounding box center [720, 314] width 80 height 12
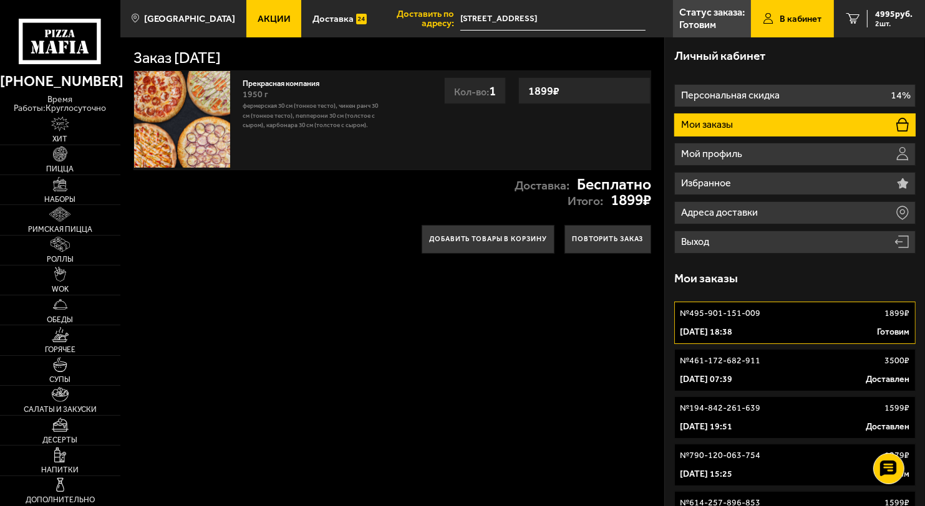
click at [509, 17] on input "[STREET_ADDRESS]" at bounding box center [552, 18] width 185 height 23
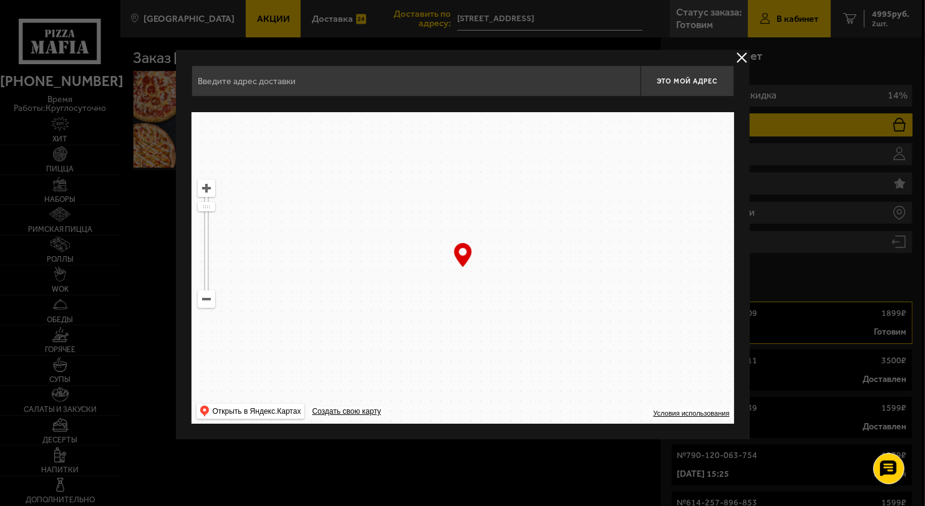
type input "[STREET_ADDRESS]"
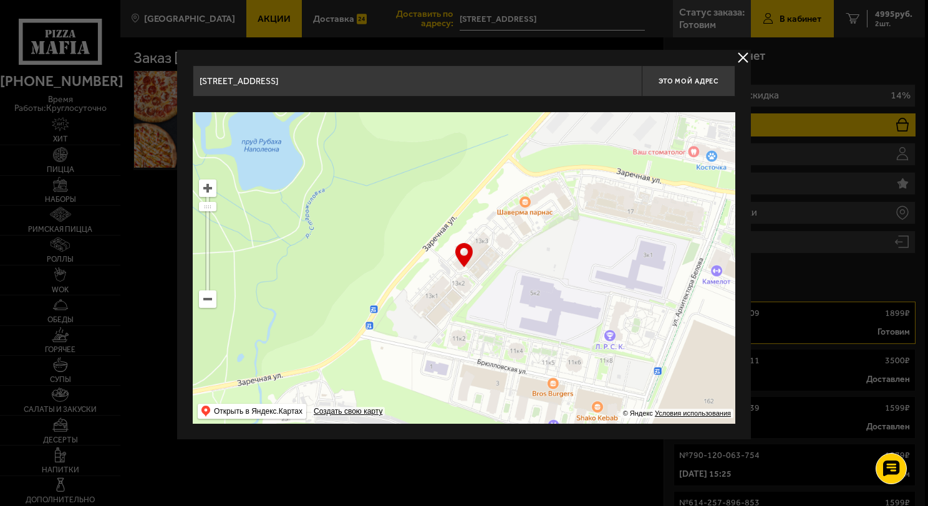
click at [746, 59] on button "delivery type" at bounding box center [743, 58] width 16 height 16
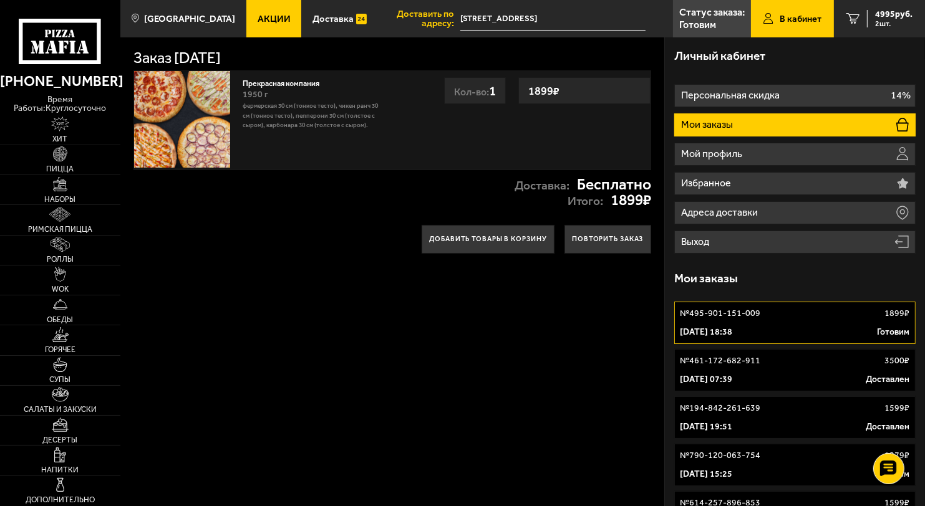
click at [634, 14] on input "[STREET_ADDRESS]" at bounding box center [552, 18] width 185 height 23
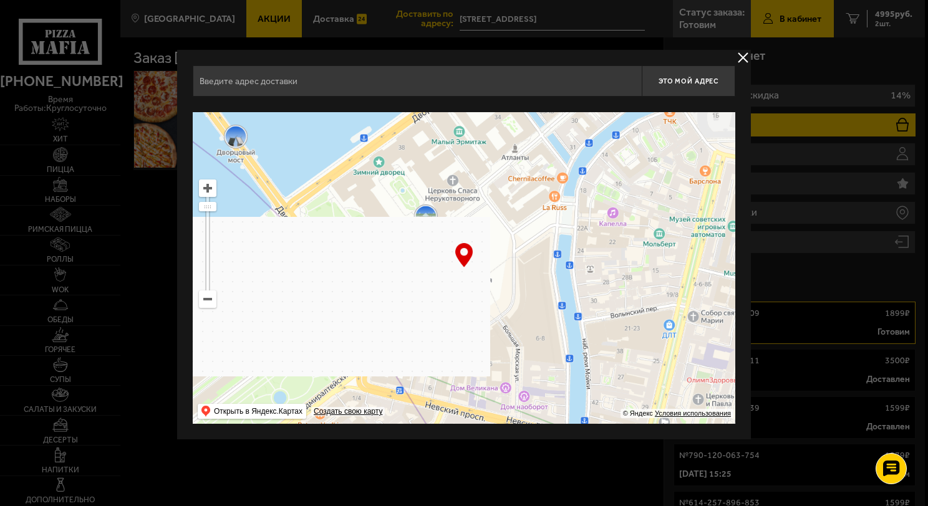
type input "[STREET_ADDRESS]"
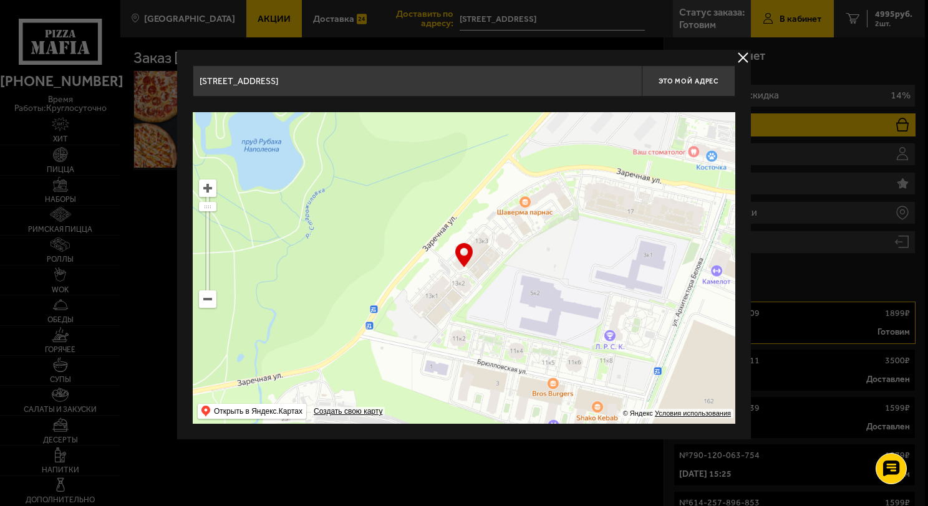
click at [740, 57] on button "delivery type" at bounding box center [743, 58] width 16 height 16
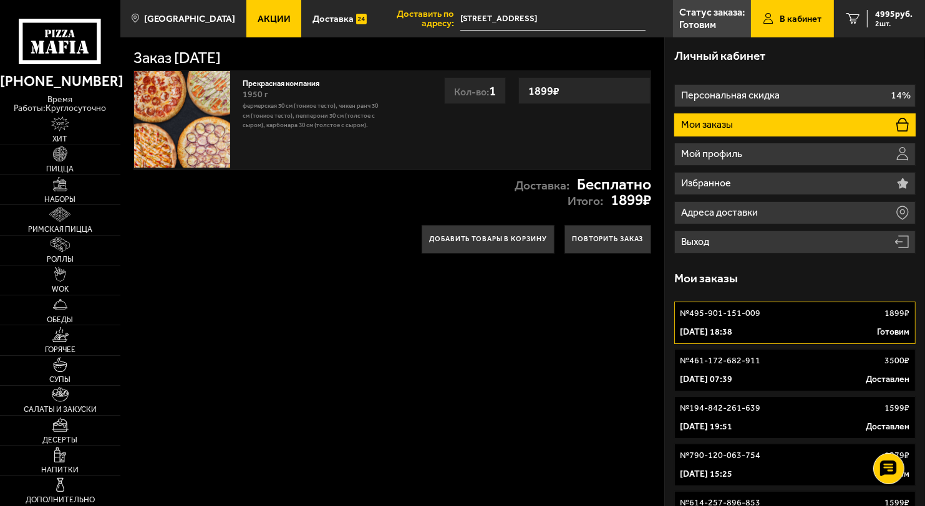
click at [511, 337] on div "Заказ 1 сентября 2025 г. Прекрасная компания 1950 г Фермерская 30 см (тонкое те…" at bounding box center [392, 382] width 545 height 691
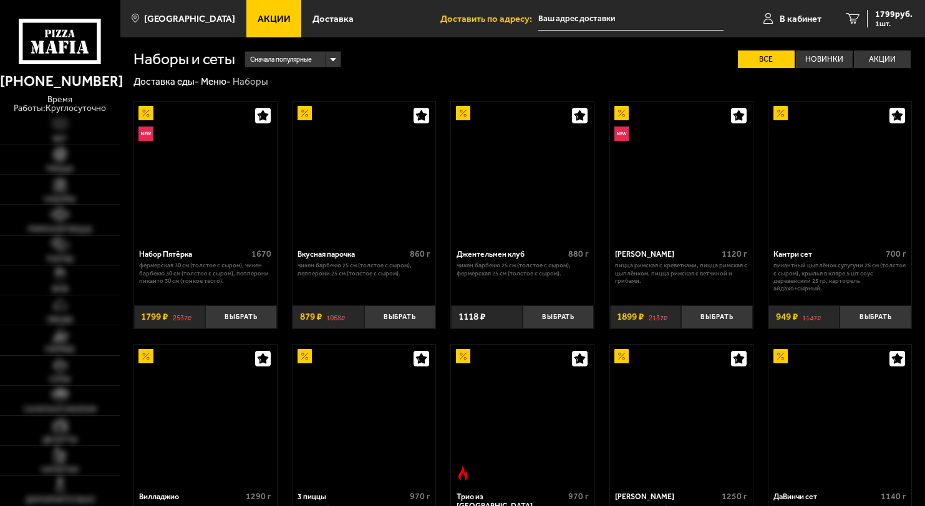
type input "[STREET_ADDRESS]"
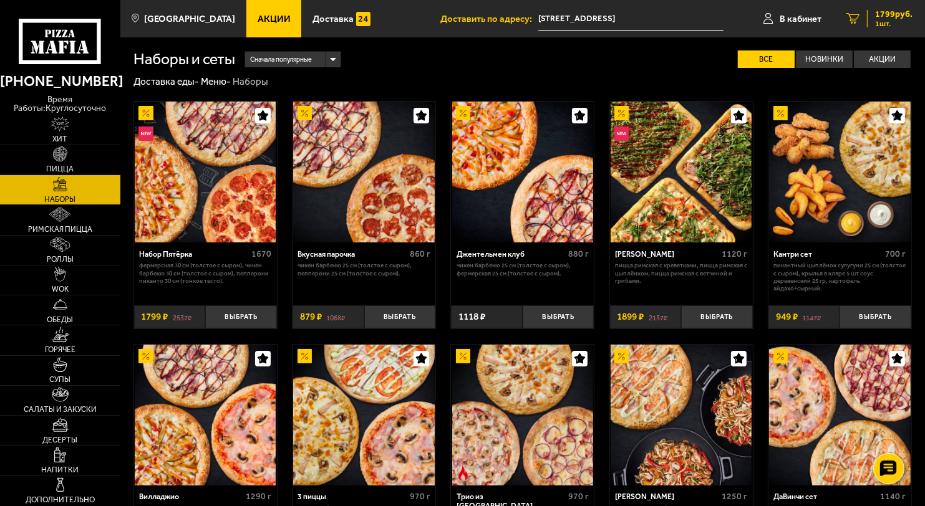
click at [887, 23] on span "1 шт." at bounding box center [893, 23] width 37 height 7
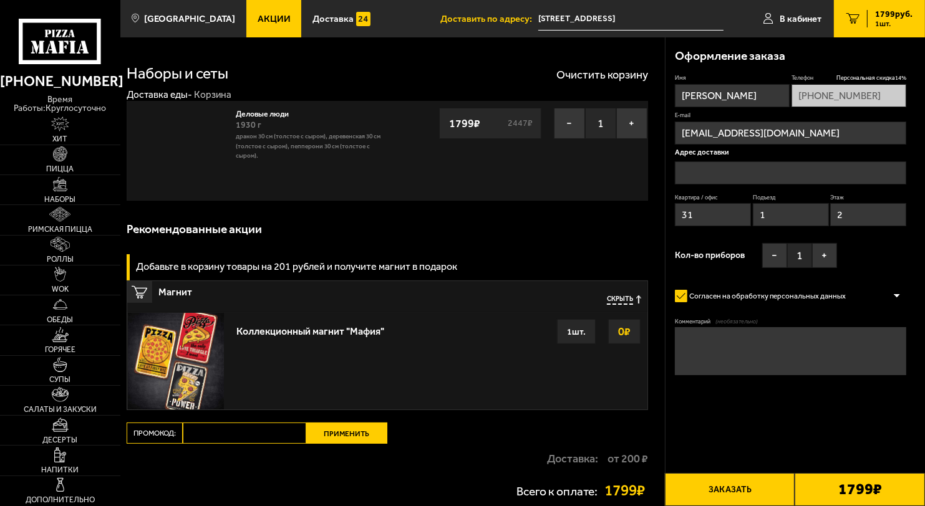
type input "[STREET_ADDRESS]"
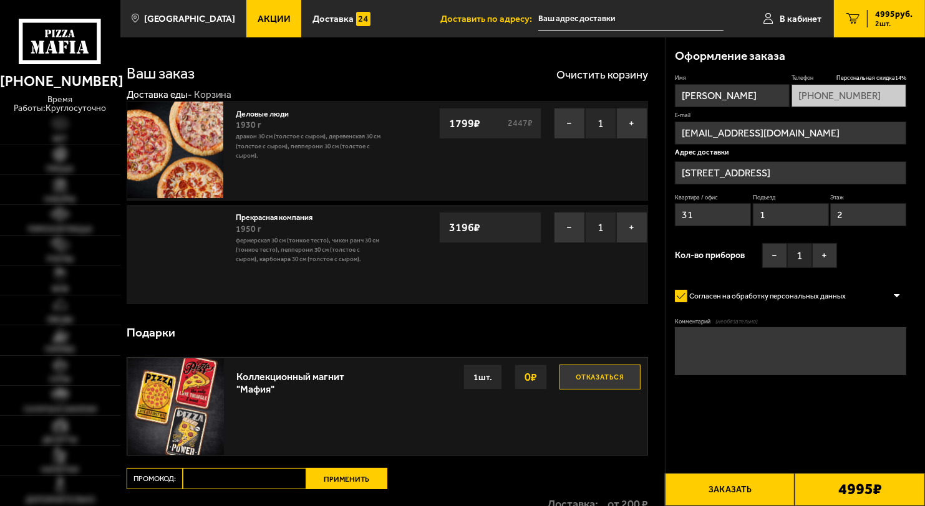
type input "[STREET_ADDRESS]"
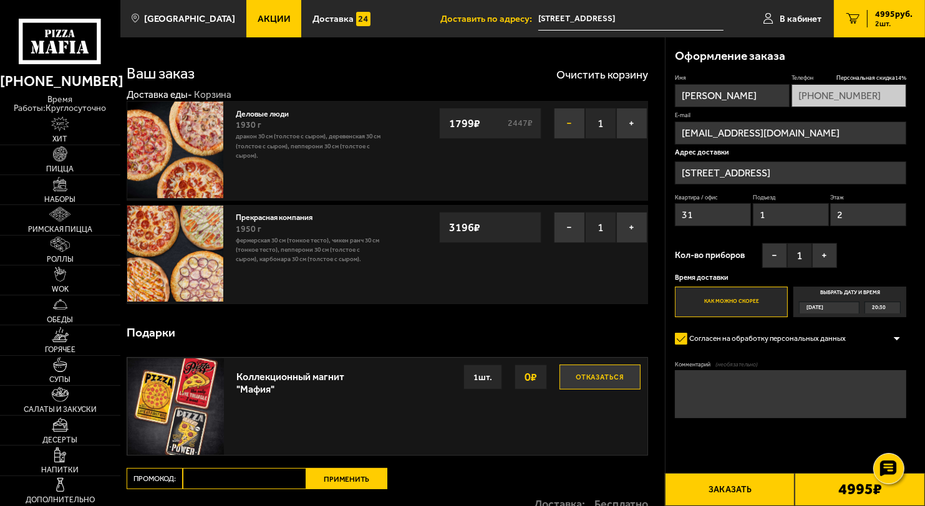
click at [569, 114] on button "−" at bounding box center [569, 123] width 31 height 31
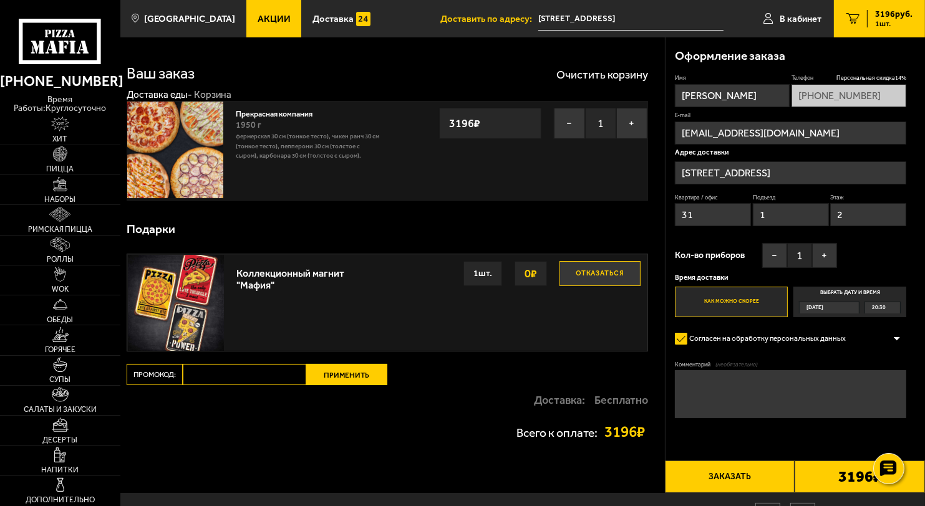
click at [210, 377] on input "Промокод:" at bounding box center [244, 374] width 123 height 21
paste input "mf0208"
type input "mf0208"
click at [342, 372] on button "Применить" at bounding box center [346, 374] width 81 height 21
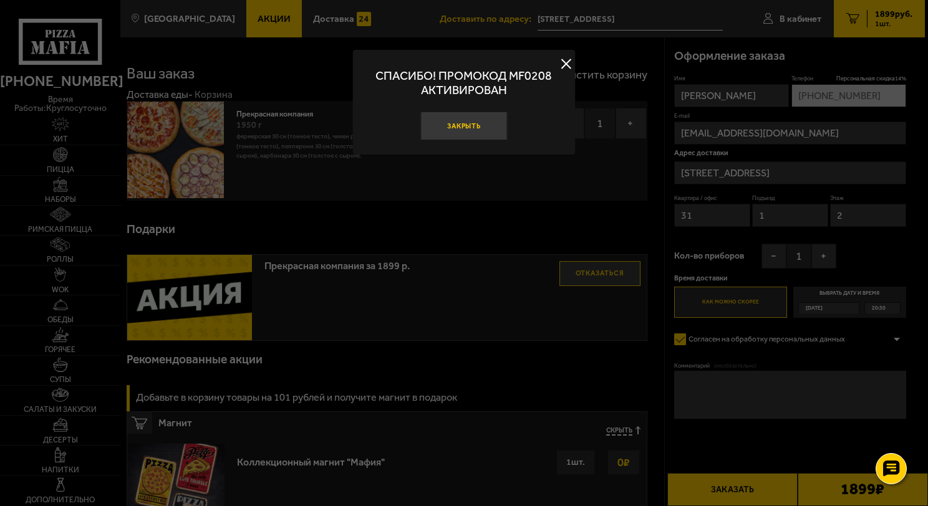
click at [452, 127] on button "Закрыть" at bounding box center [463, 126] width 87 height 29
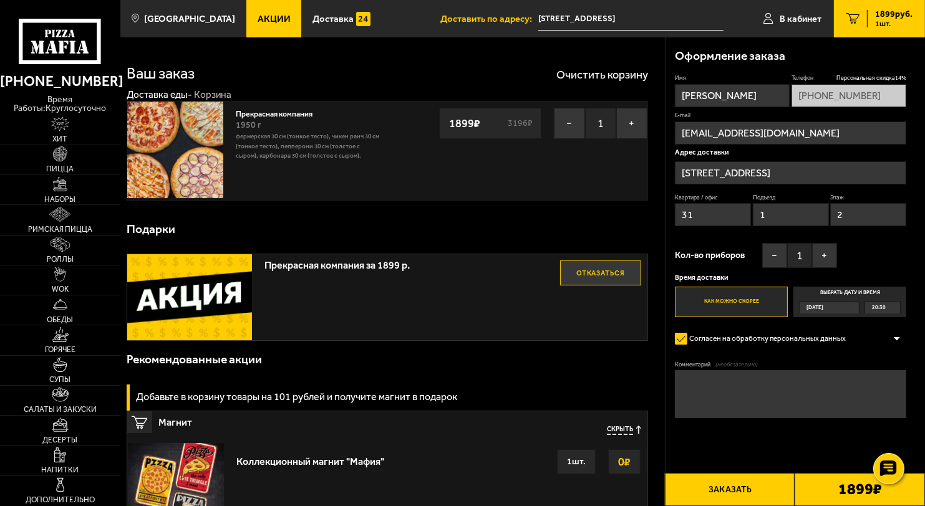
click at [712, 218] on input "31" at bounding box center [713, 214] width 76 height 23
type input "39"
click at [851, 214] on input "2" at bounding box center [868, 214] width 76 height 23
type input "6"
click at [563, 216] on div "Подарки" at bounding box center [387, 229] width 521 height 37
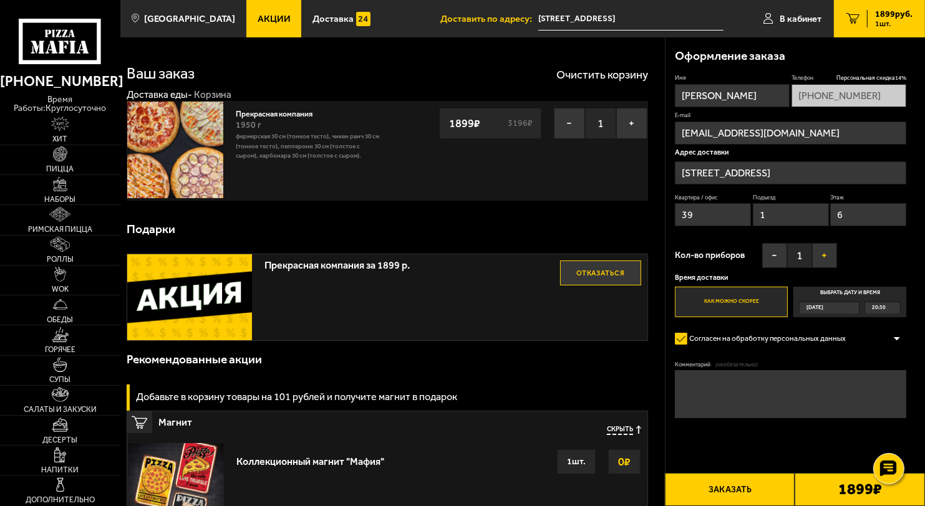
click at [826, 257] on button "+" at bounding box center [824, 255] width 25 height 25
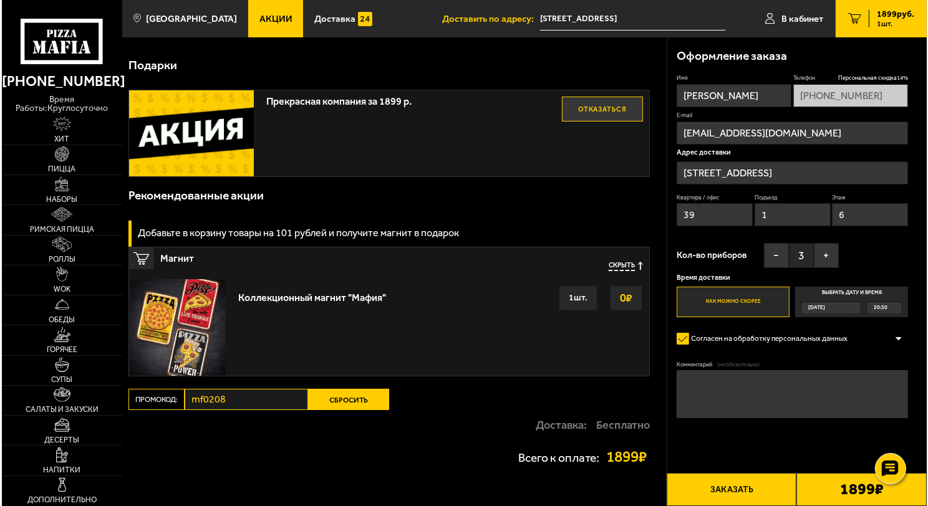
scroll to position [167, 0]
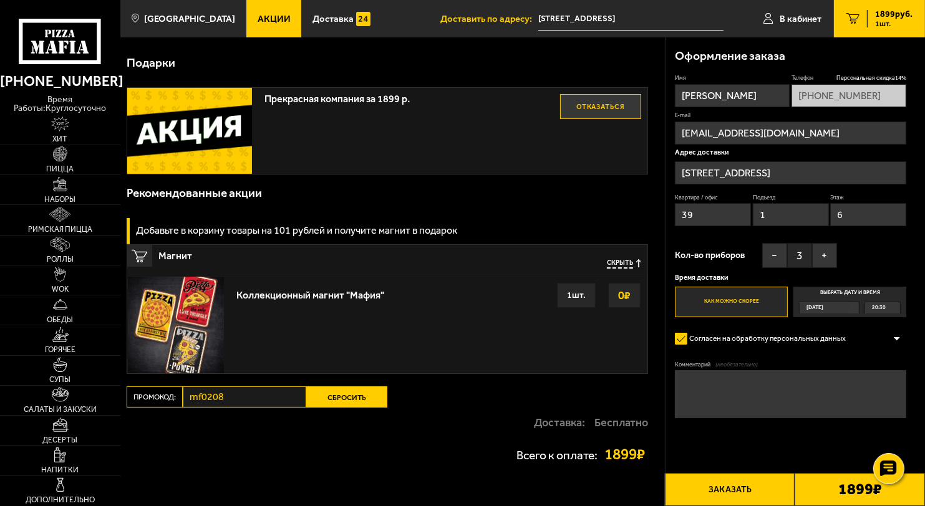
click at [727, 498] on button "Заказать" at bounding box center [730, 489] width 130 height 33
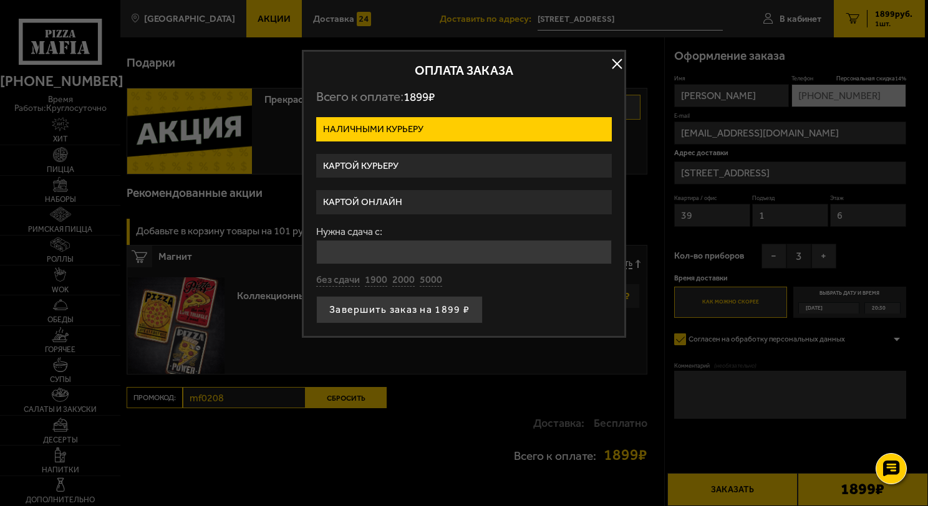
click at [375, 167] on label "Картой курьеру" at bounding box center [464, 166] width 296 height 24
click at [0, 0] on input "Картой курьеру" at bounding box center [0, 0] width 0 height 0
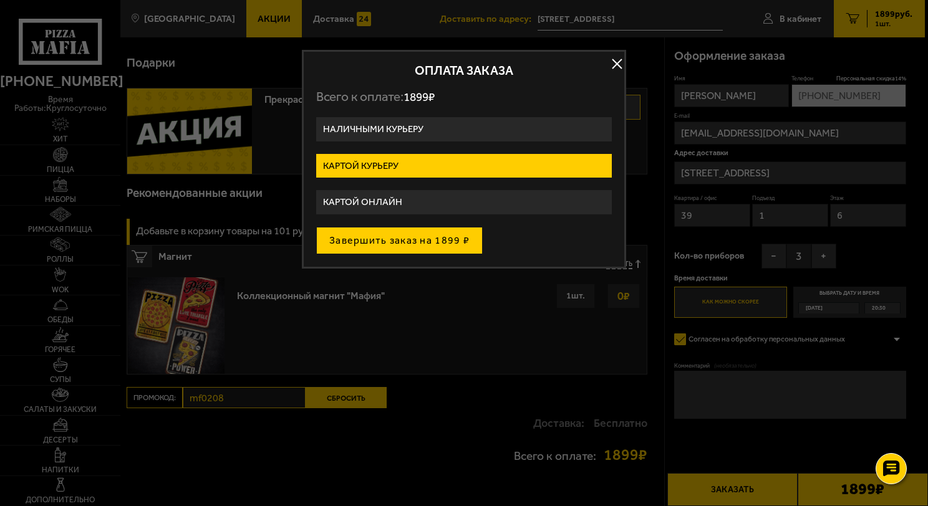
click at [422, 244] on button "Завершить заказ на 1899 ₽" at bounding box center [399, 240] width 167 height 27
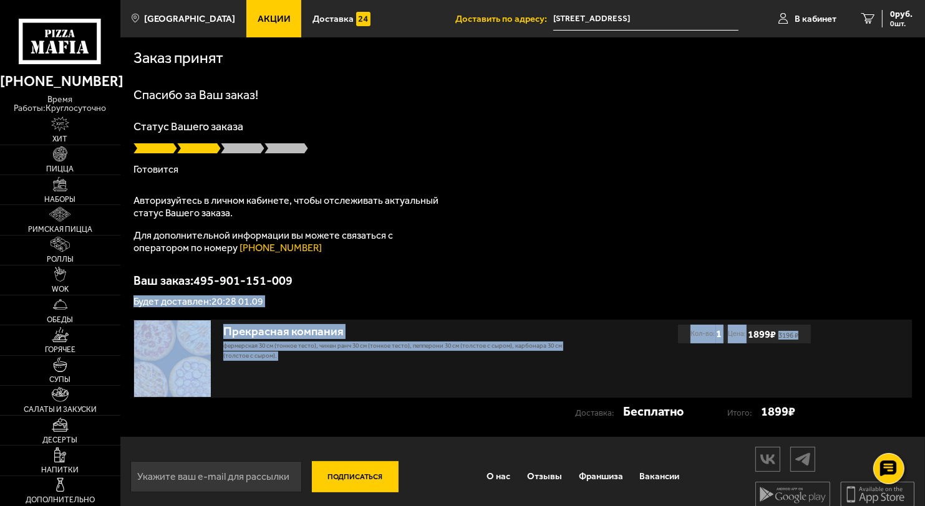
drag, startPoint x: 924, startPoint y: 269, endPoint x: 927, endPoint y: 369, distance: 99.2
click at [924, 369] on html "[PHONE_NUMBER] время работы: круглосуточно [PERSON_NAME] Наборы Римская пицца Р…" at bounding box center [462, 259] width 925 height 518
click at [741, 285] on p "Ваш заказ: 495-901-151-009" at bounding box center [522, 280] width 779 height 12
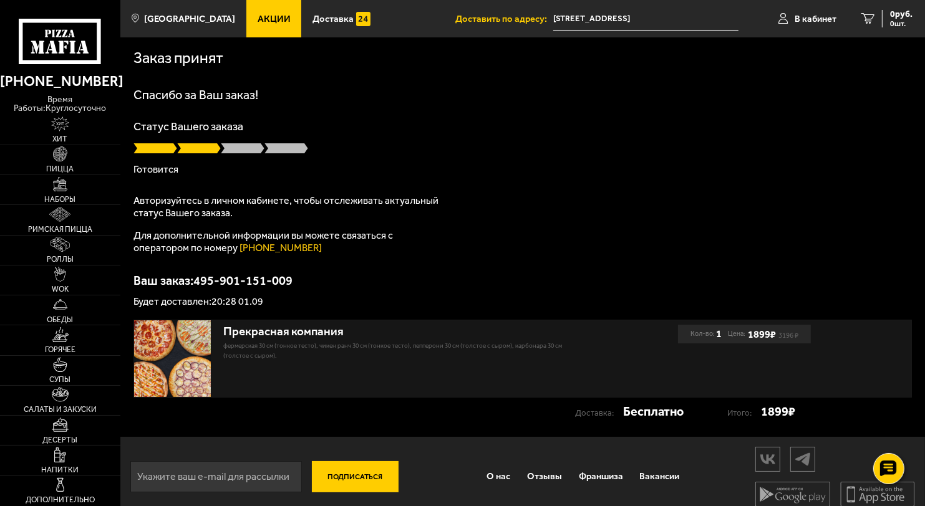
click at [667, 75] on div "Заказ принят" at bounding box center [522, 56] width 779 height 38
